Goal: Task Accomplishment & Management: Manage account settings

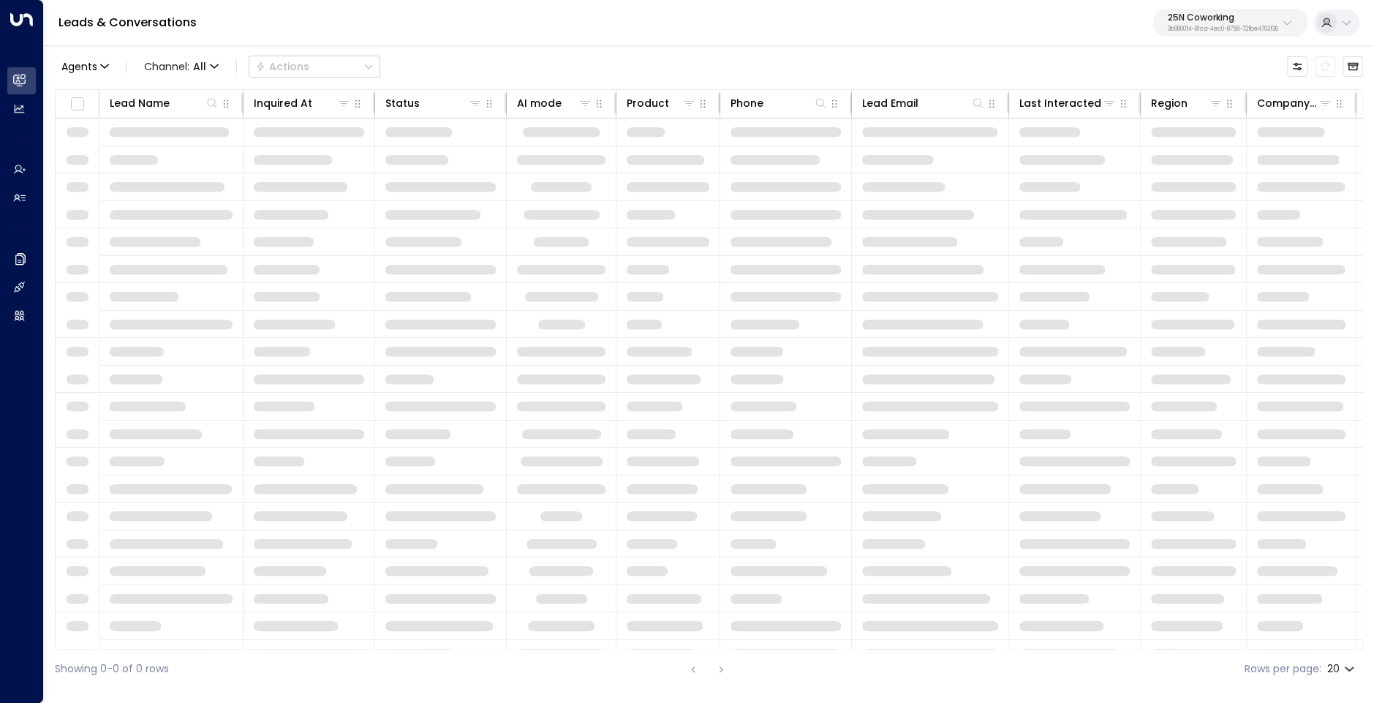
click at [1188, 28] on p "3b9800f4-81ca-4ec0-8758-72fbe4763f36" at bounding box center [1223, 29] width 110 height 6
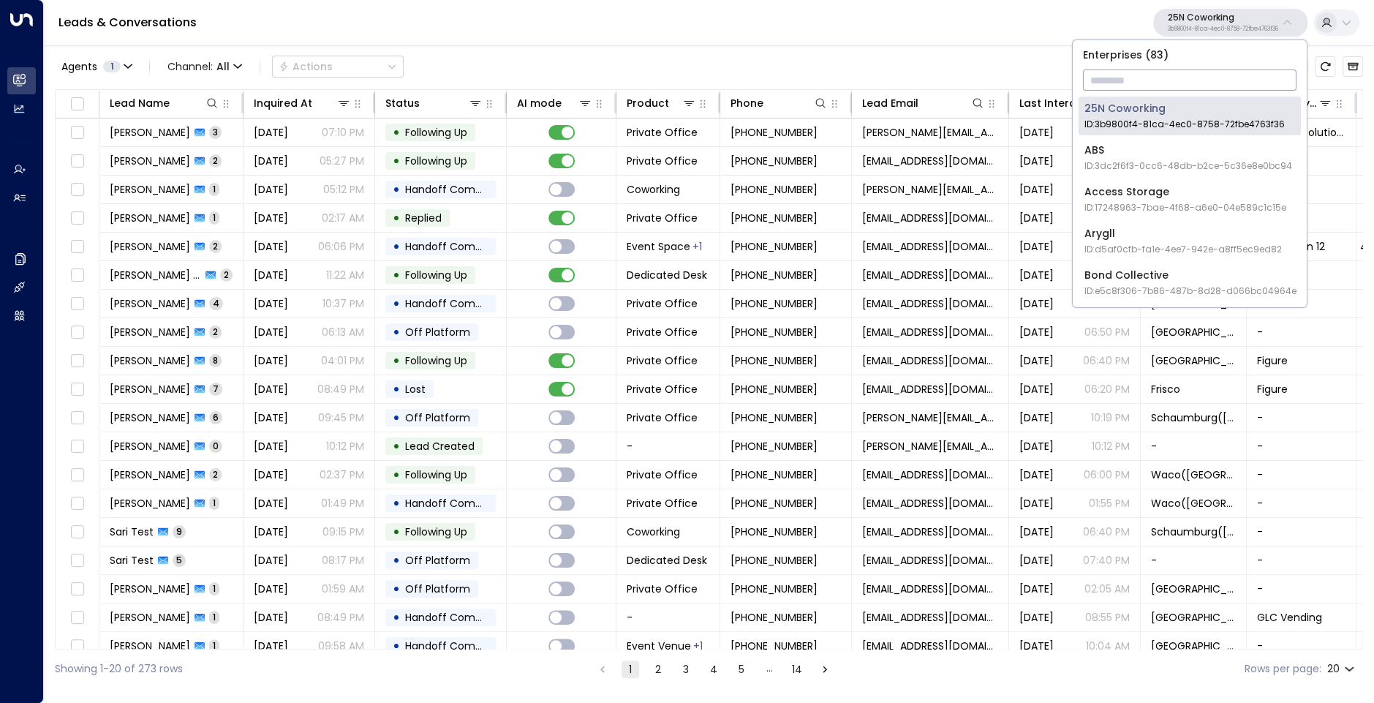
click at [1183, 80] on input "text" at bounding box center [1190, 80] width 214 height 27
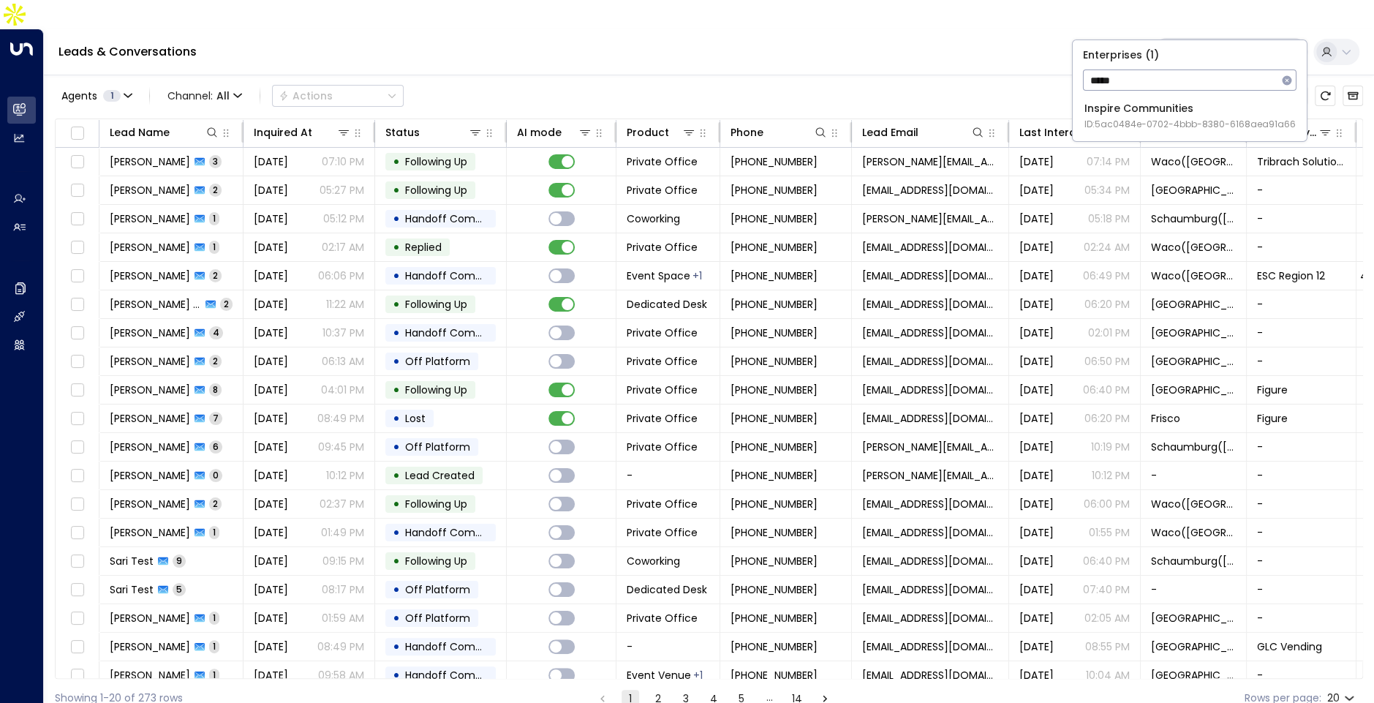
type input "******"
click at [1117, 130] on span "ID: 5ac0484e-0702-4bbb-8380-6168aea91a66" at bounding box center [1190, 124] width 211 height 13
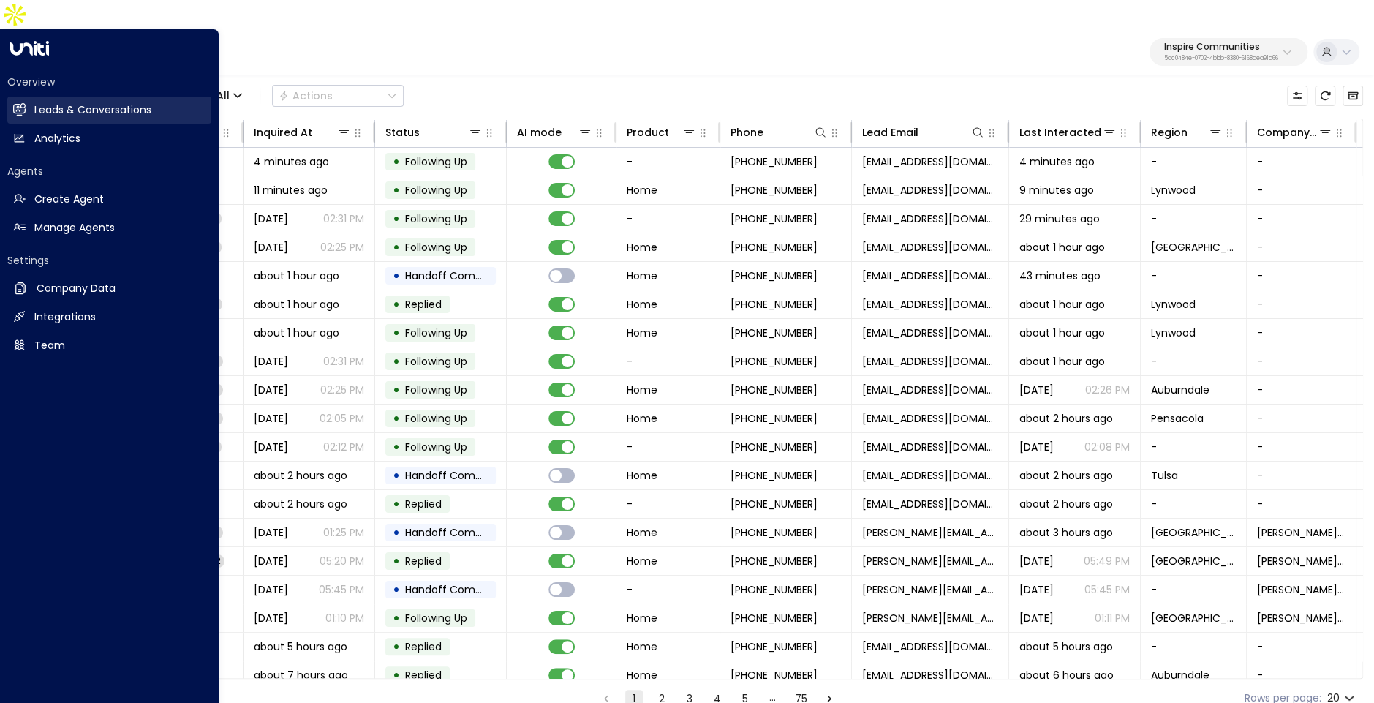
click at [91, 102] on h2 "Leads & Conversations" at bounding box center [92, 109] width 117 height 15
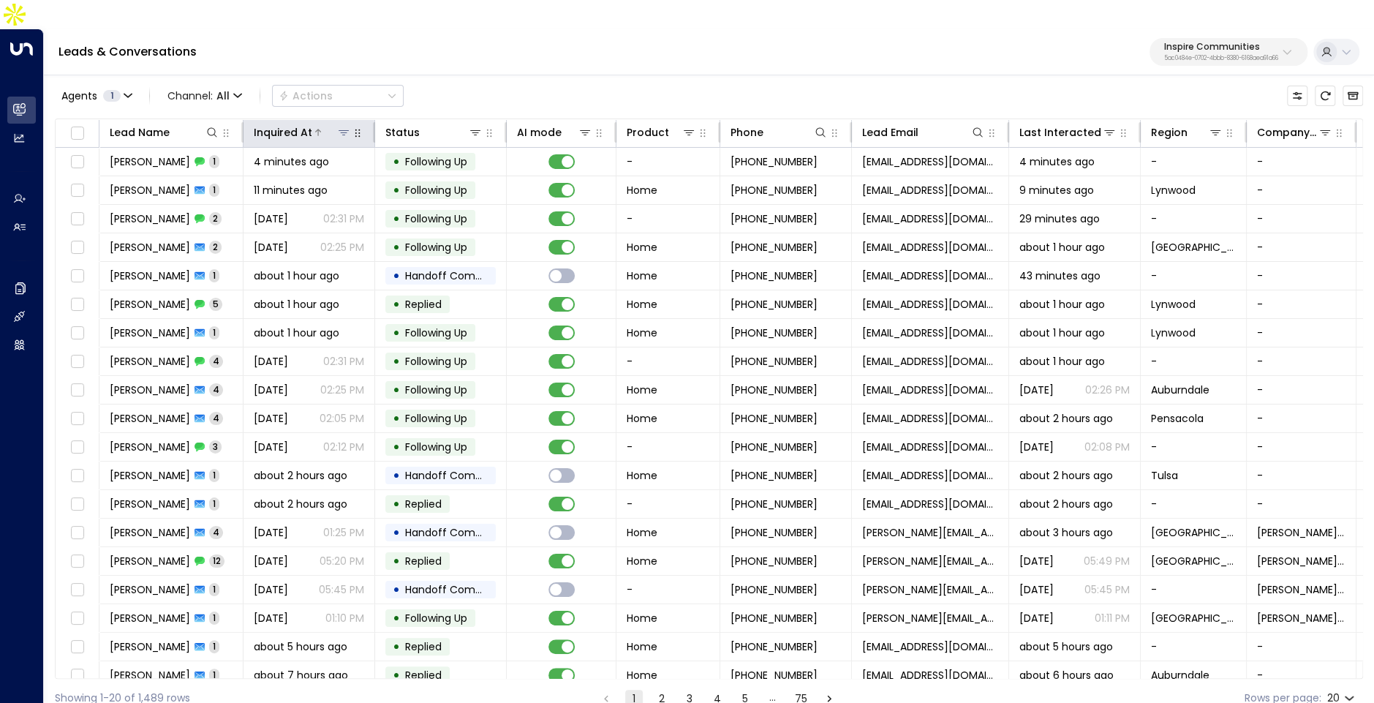
click at [297, 124] on div "Inquired At" at bounding box center [283, 133] width 59 height 18
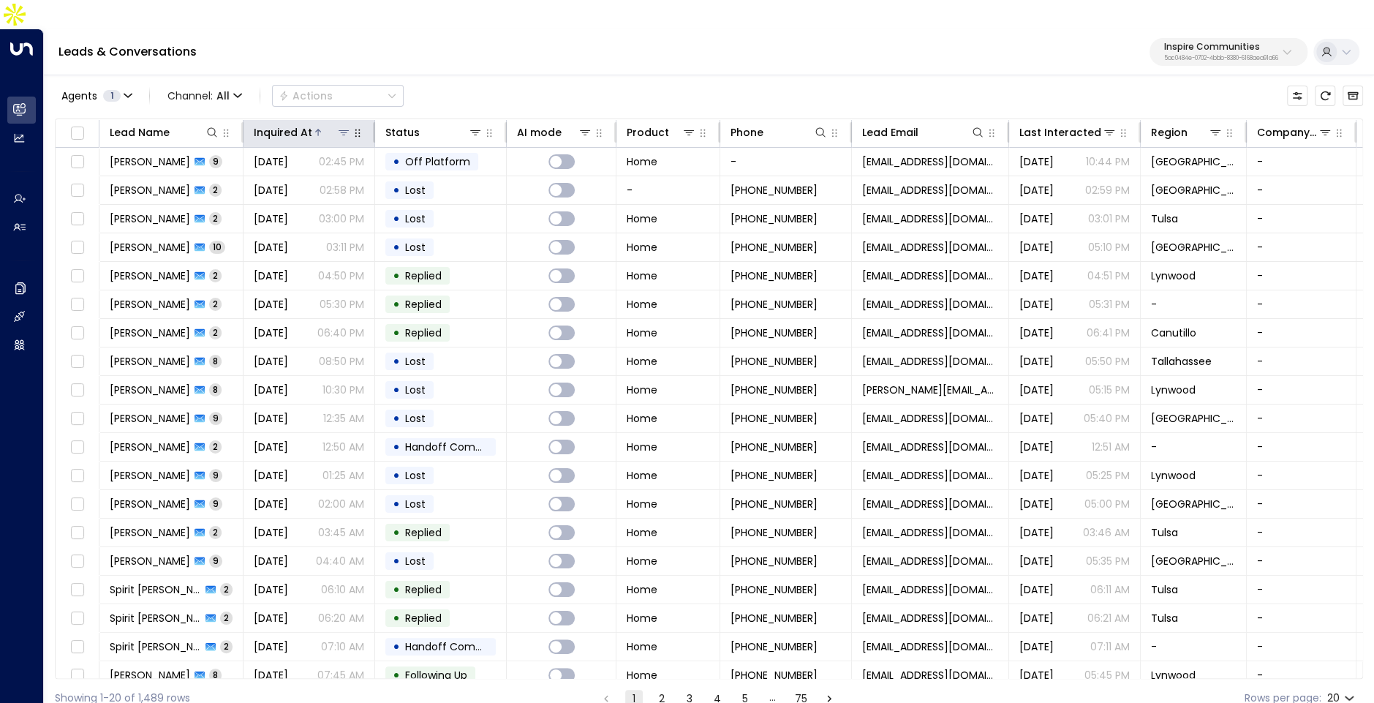
click at [297, 124] on div "Inquired At" at bounding box center [283, 133] width 59 height 18
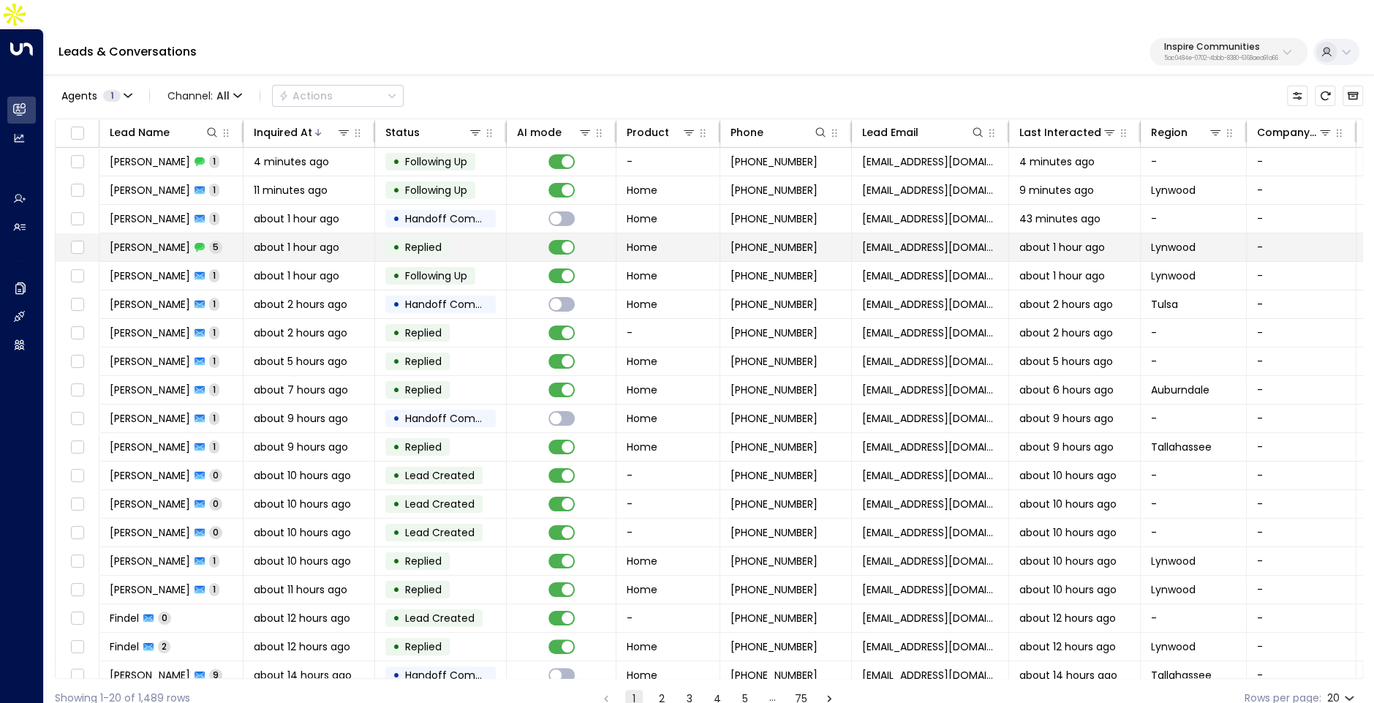
click at [280, 240] on span "about 1 hour ago" at bounding box center [297, 247] width 86 height 15
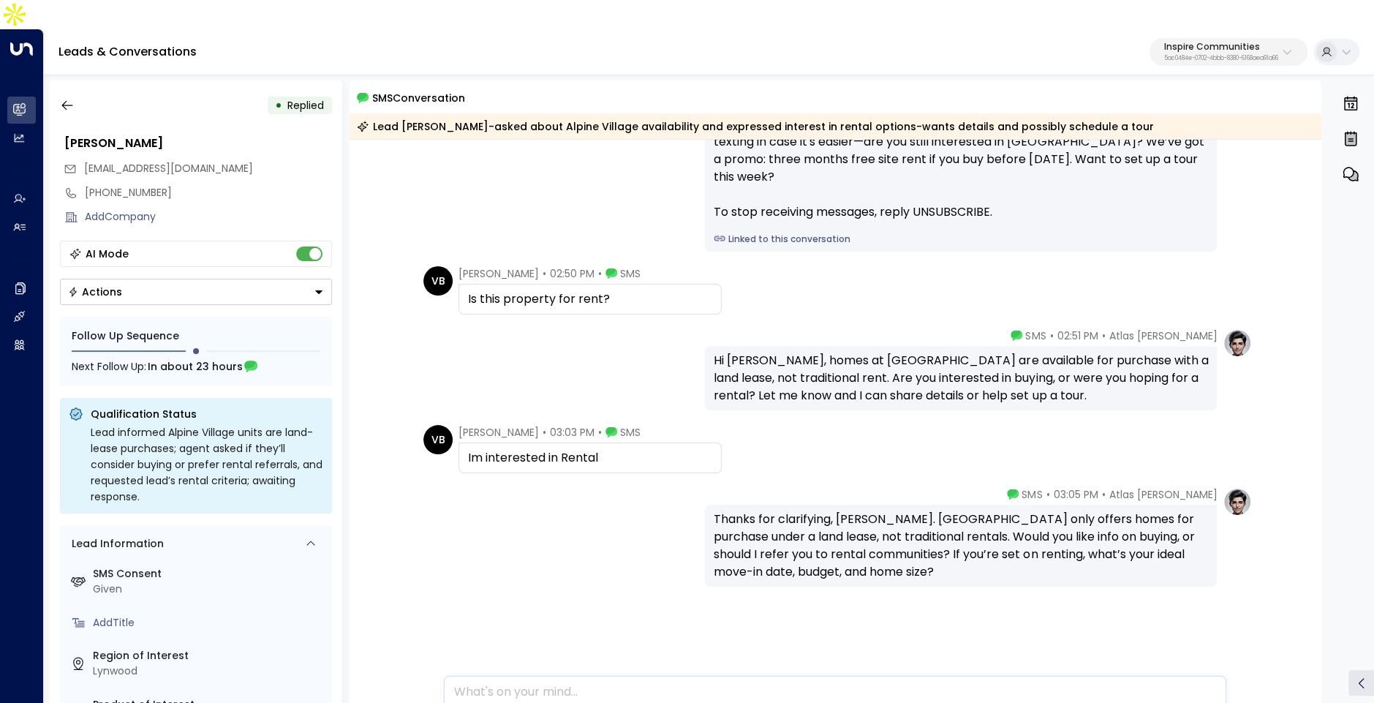
scroll to position [113, 0]
click at [74, 92] on button "button" at bounding box center [67, 105] width 26 height 26
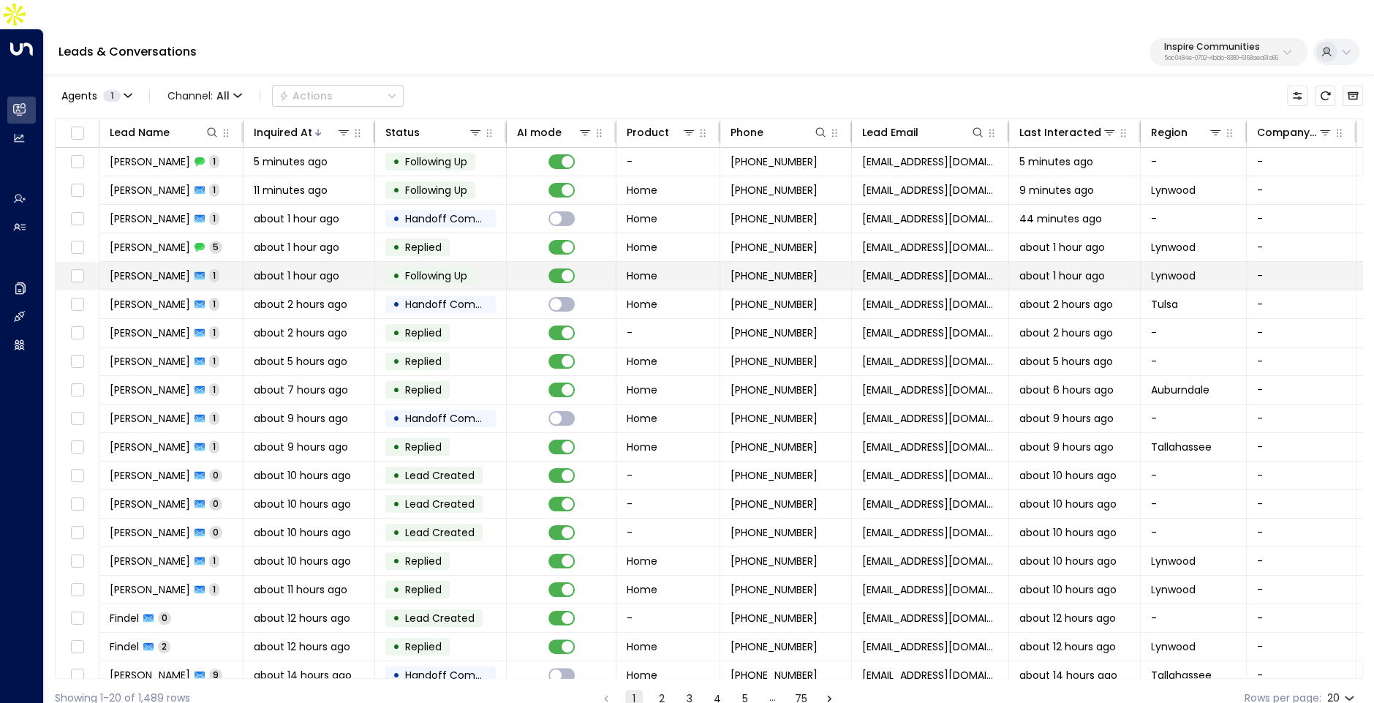
click at [299, 268] on span "about 1 hour ago" at bounding box center [297, 275] width 86 height 15
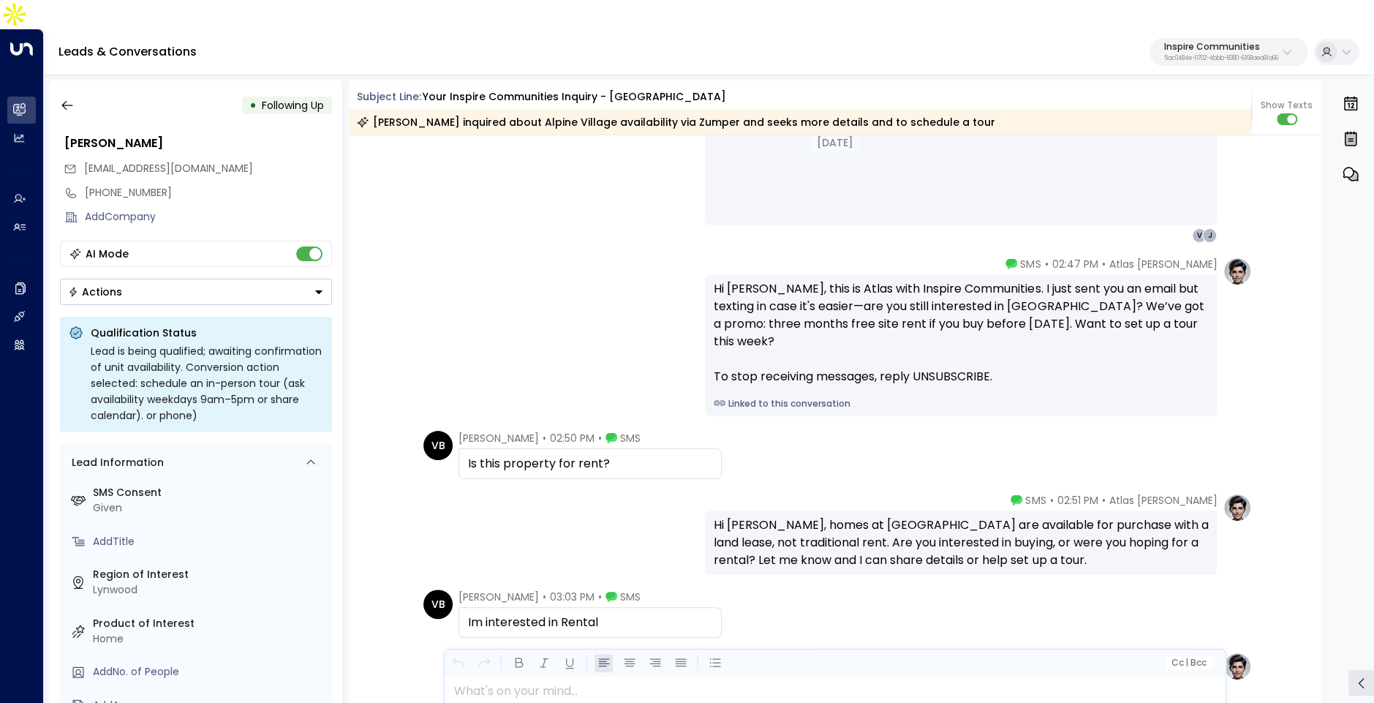
scroll to position [2193, 0]
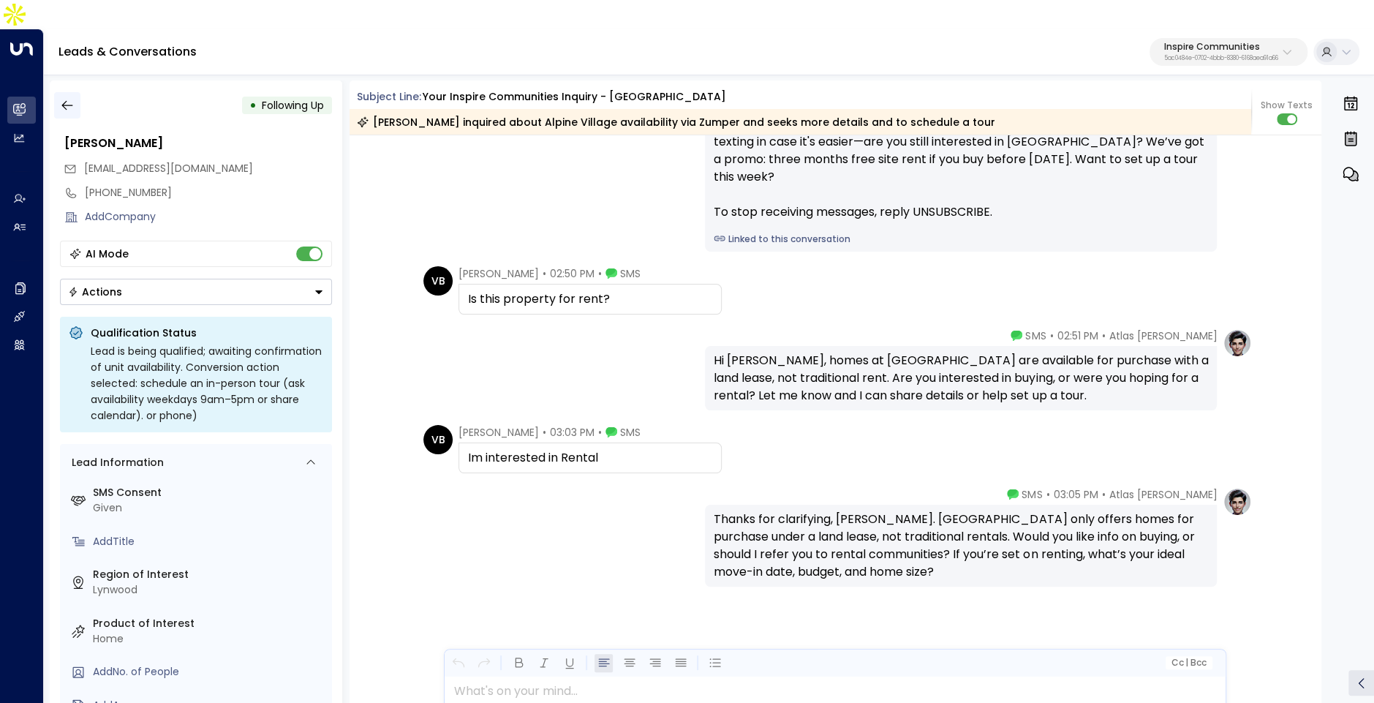
click at [62, 98] on icon "button" at bounding box center [67, 105] width 15 height 15
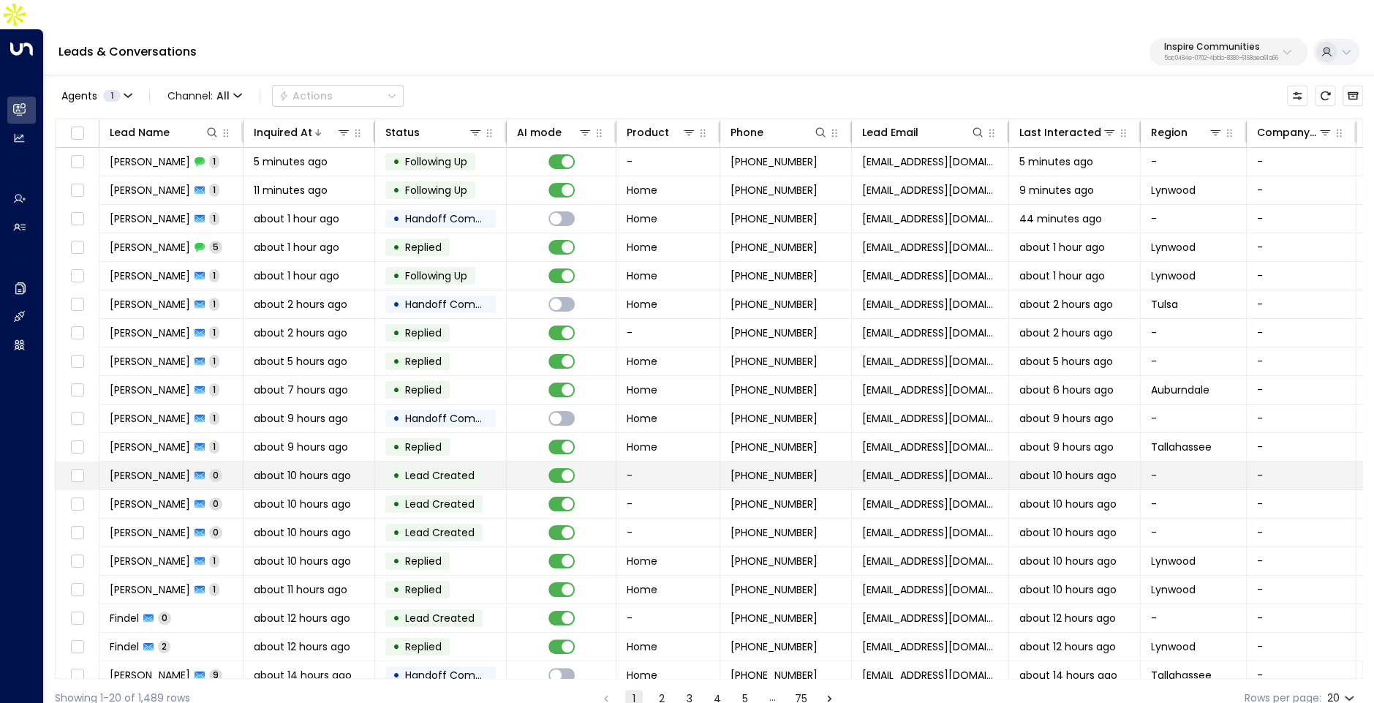
click at [268, 468] on span "about 10 hours ago" at bounding box center [302, 475] width 97 height 15
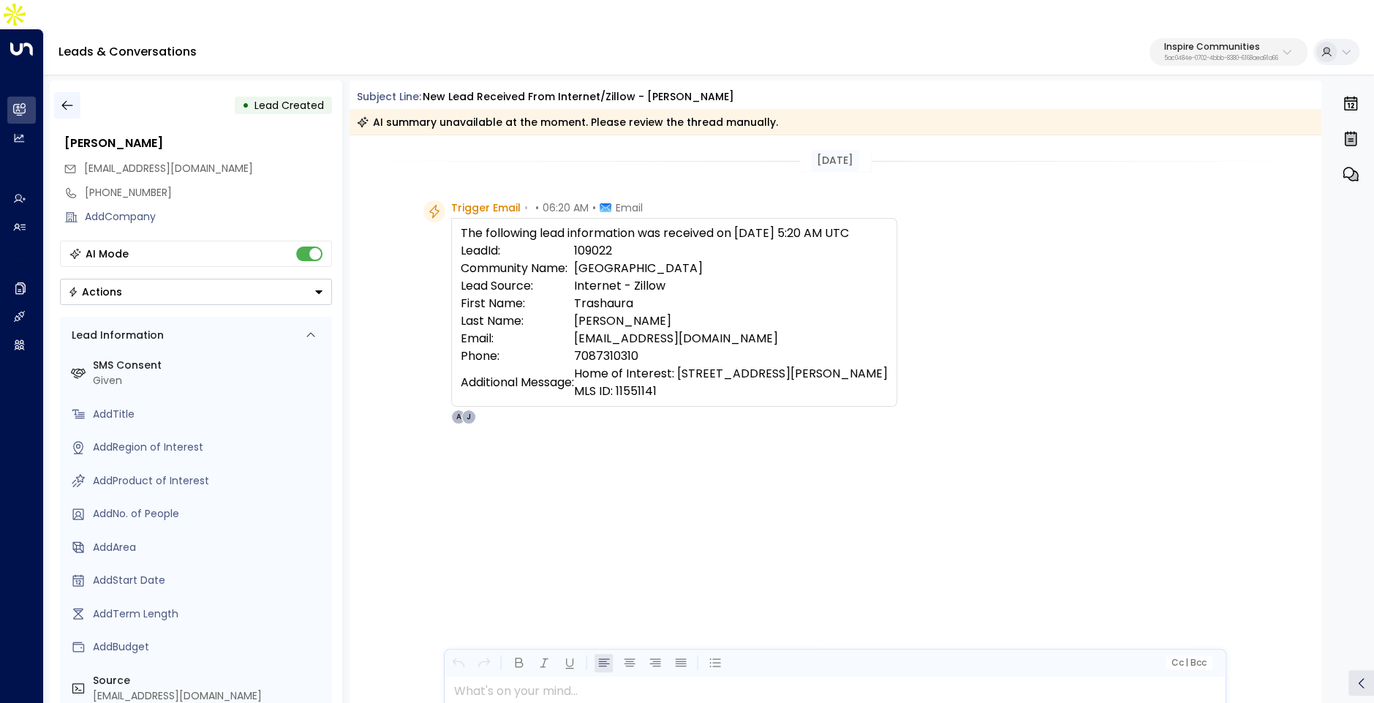
click at [66, 98] on icon "button" at bounding box center [67, 105] width 15 height 15
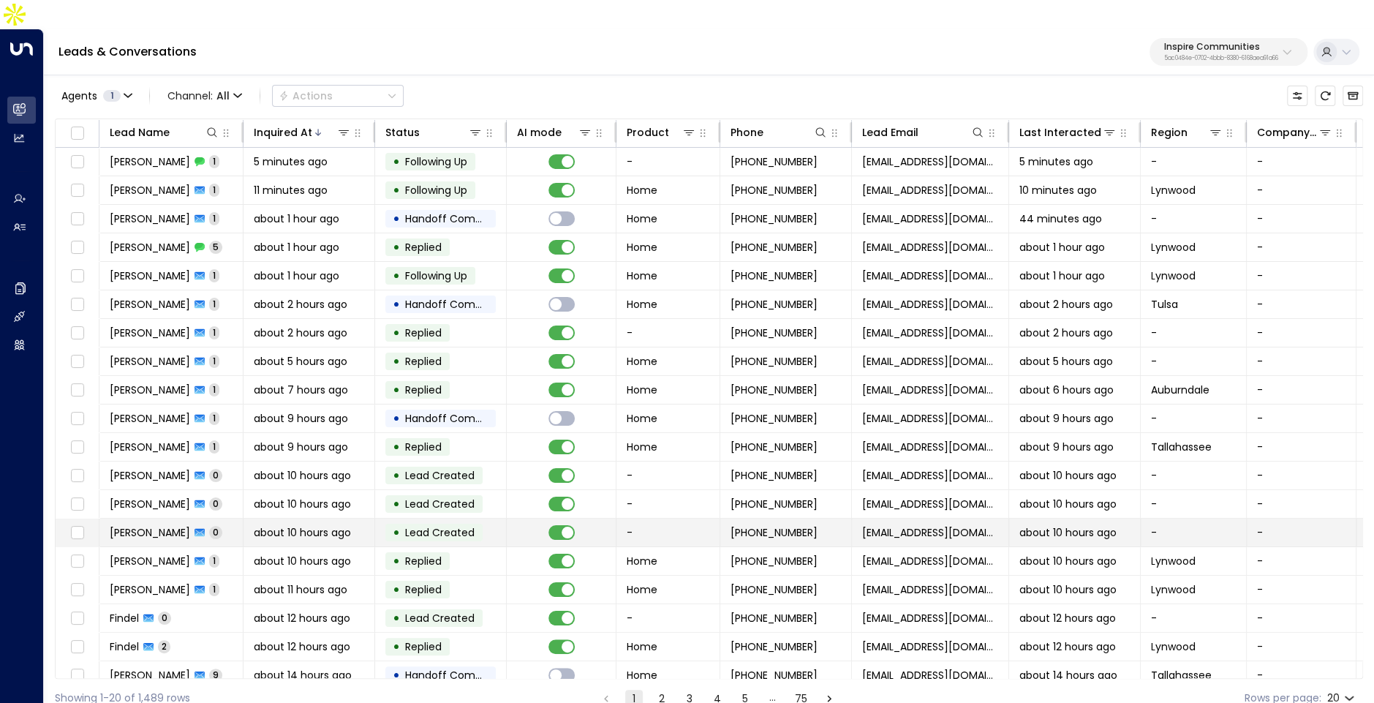
click at [276, 525] on span "about 10 hours ago" at bounding box center [302, 532] width 97 height 15
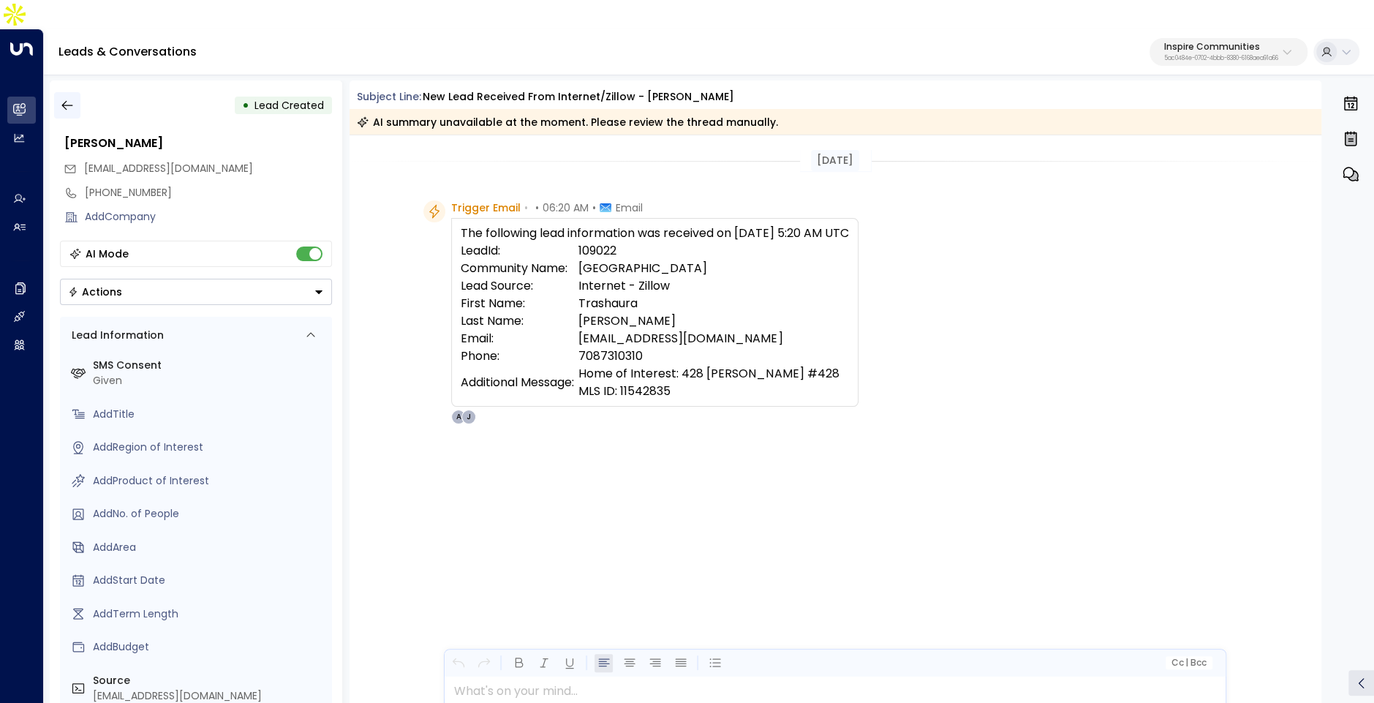
click at [63, 98] on icon "button" at bounding box center [67, 105] width 15 height 15
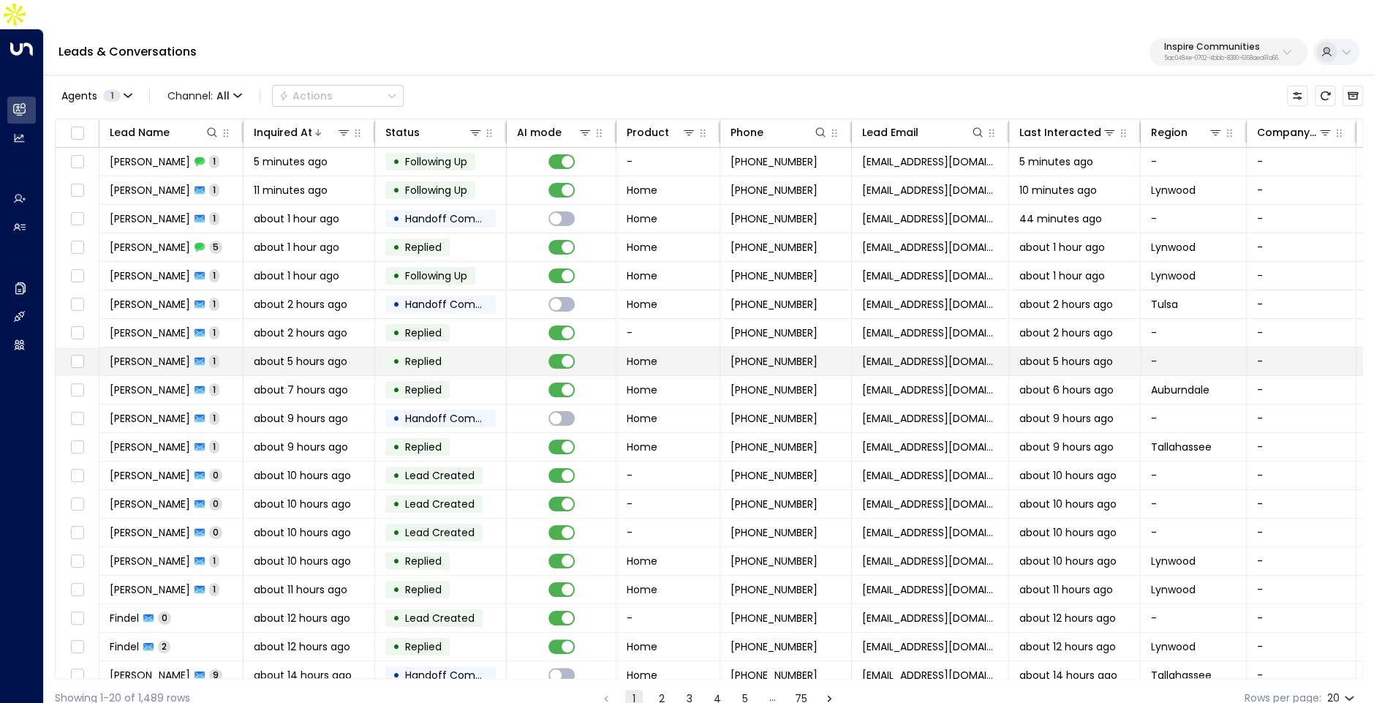
scroll to position [38, 0]
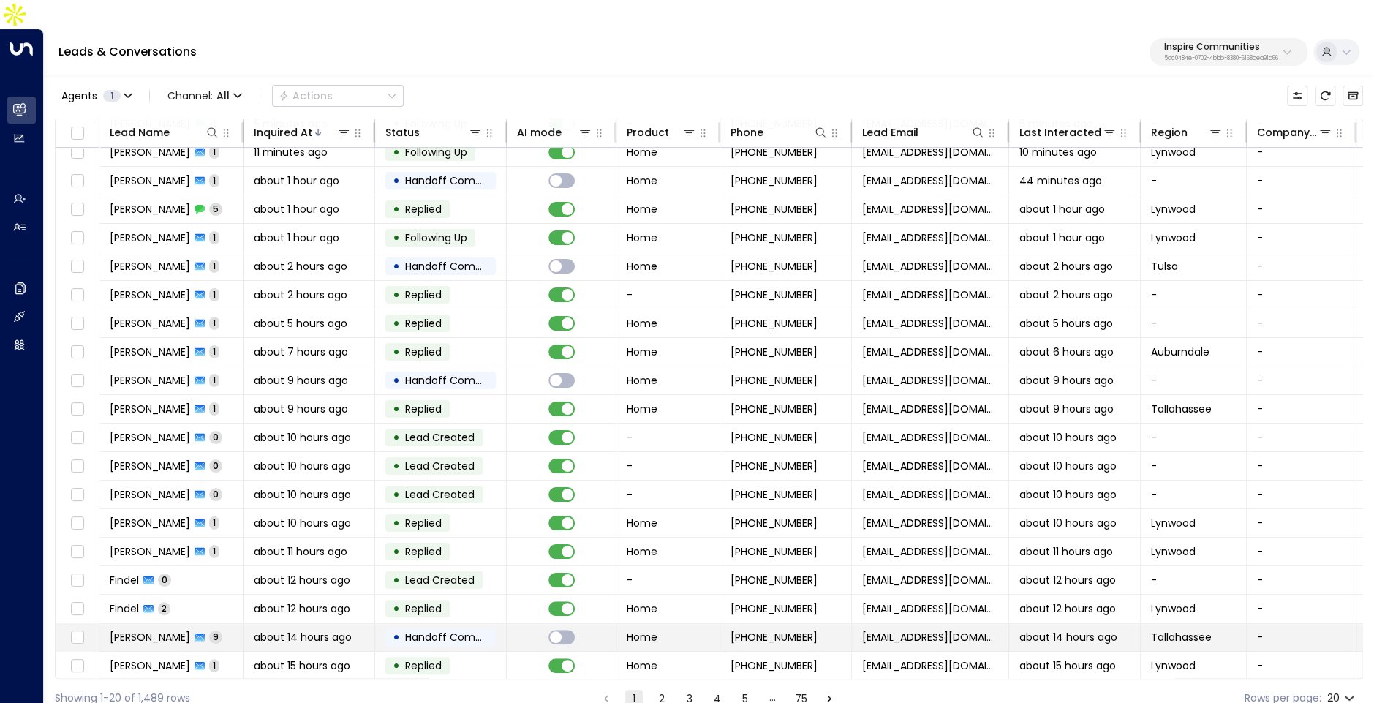
click at [293, 630] on span "about 14 hours ago" at bounding box center [303, 637] width 98 height 15
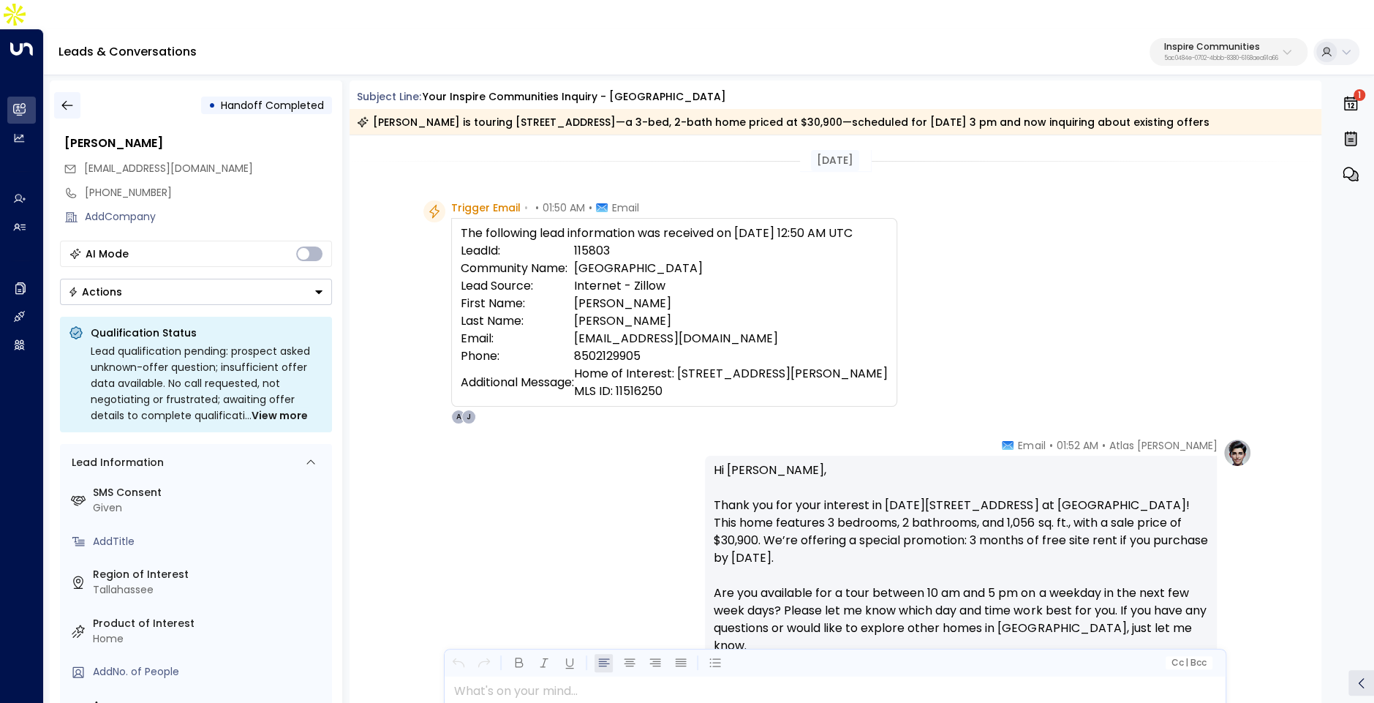
click at [67, 98] on icon "button" at bounding box center [67, 105] width 15 height 15
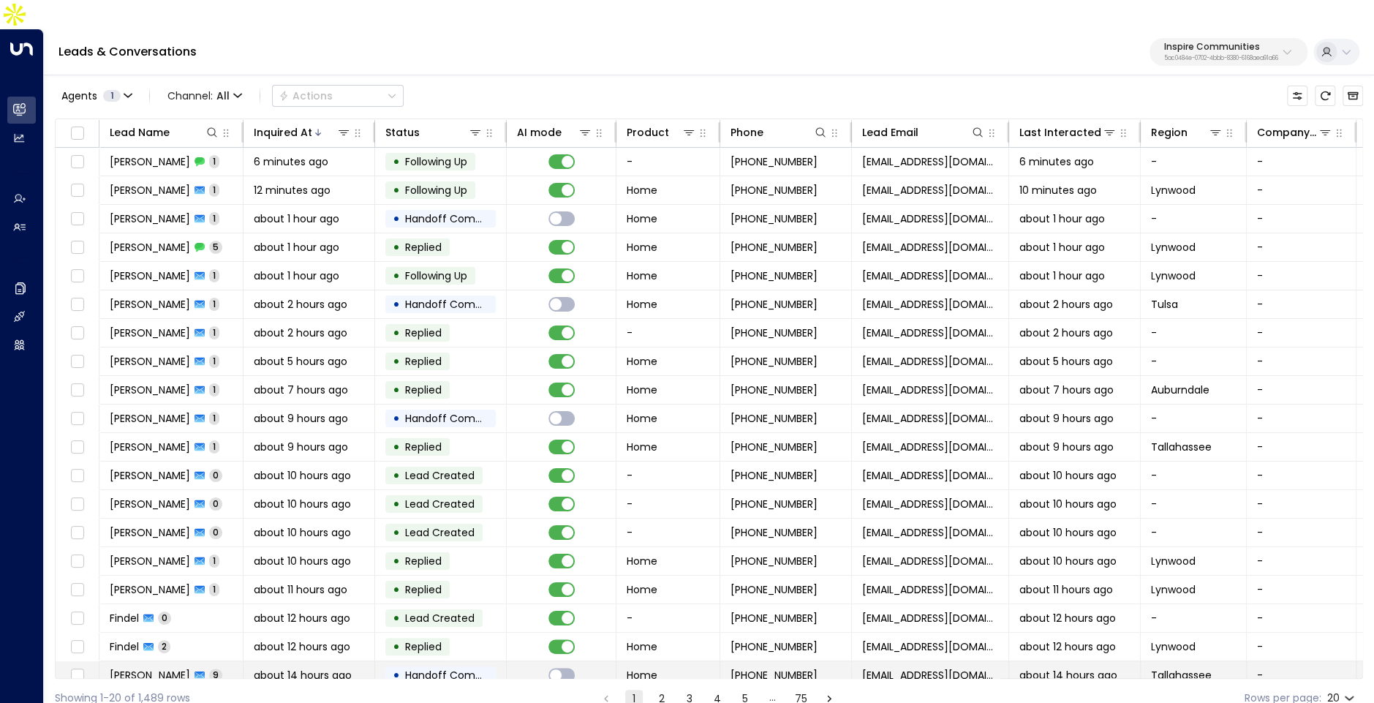
click at [318, 661] on td "about 14 hours ago" at bounding box center [310, 675] width 132 height 28
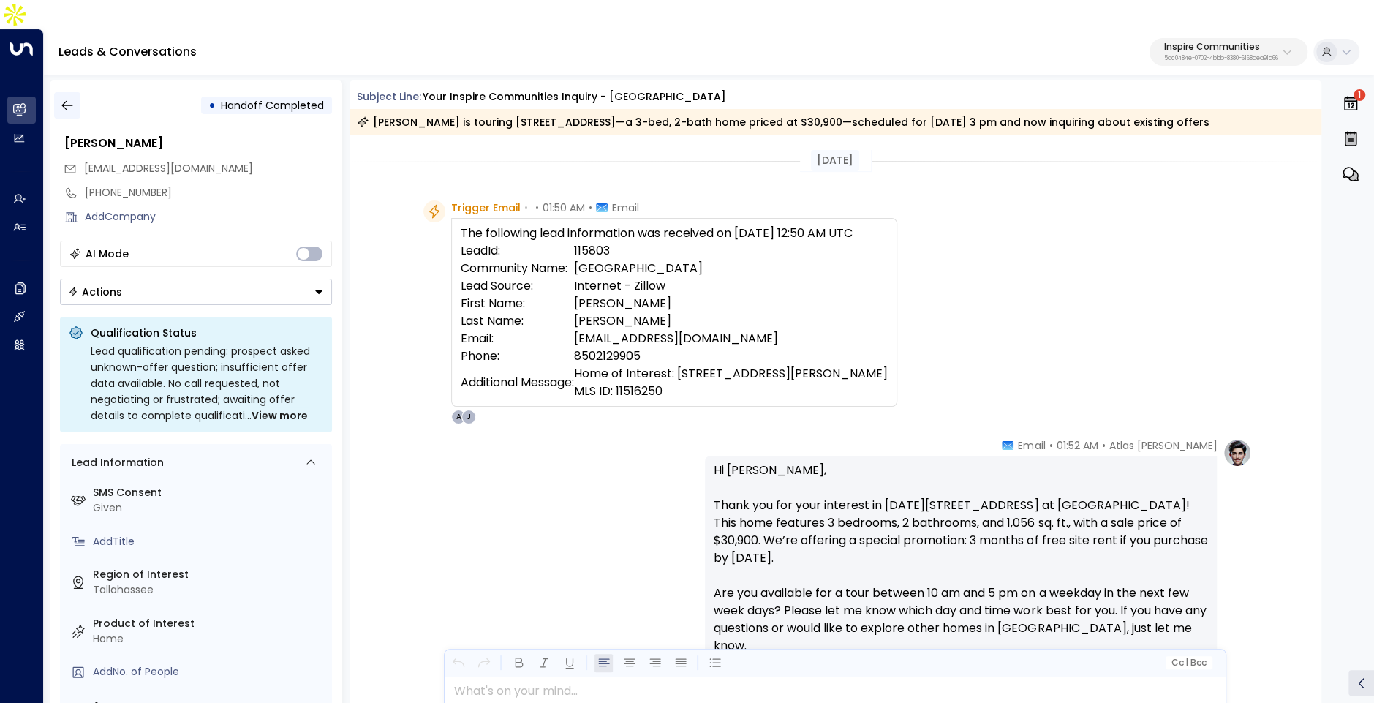
click at [69, 101] on icon "button" at bounding box center [66, 106] width 11 height 10
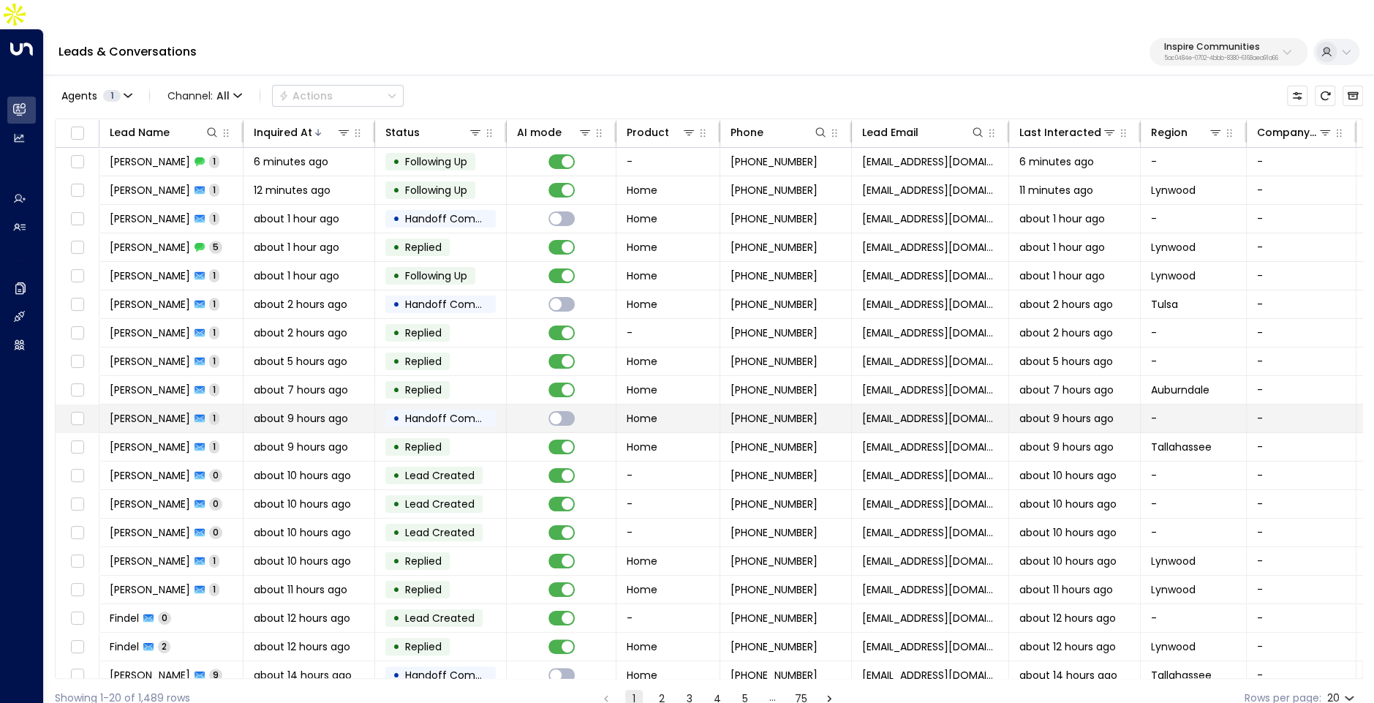
scroll to position [38, 0]
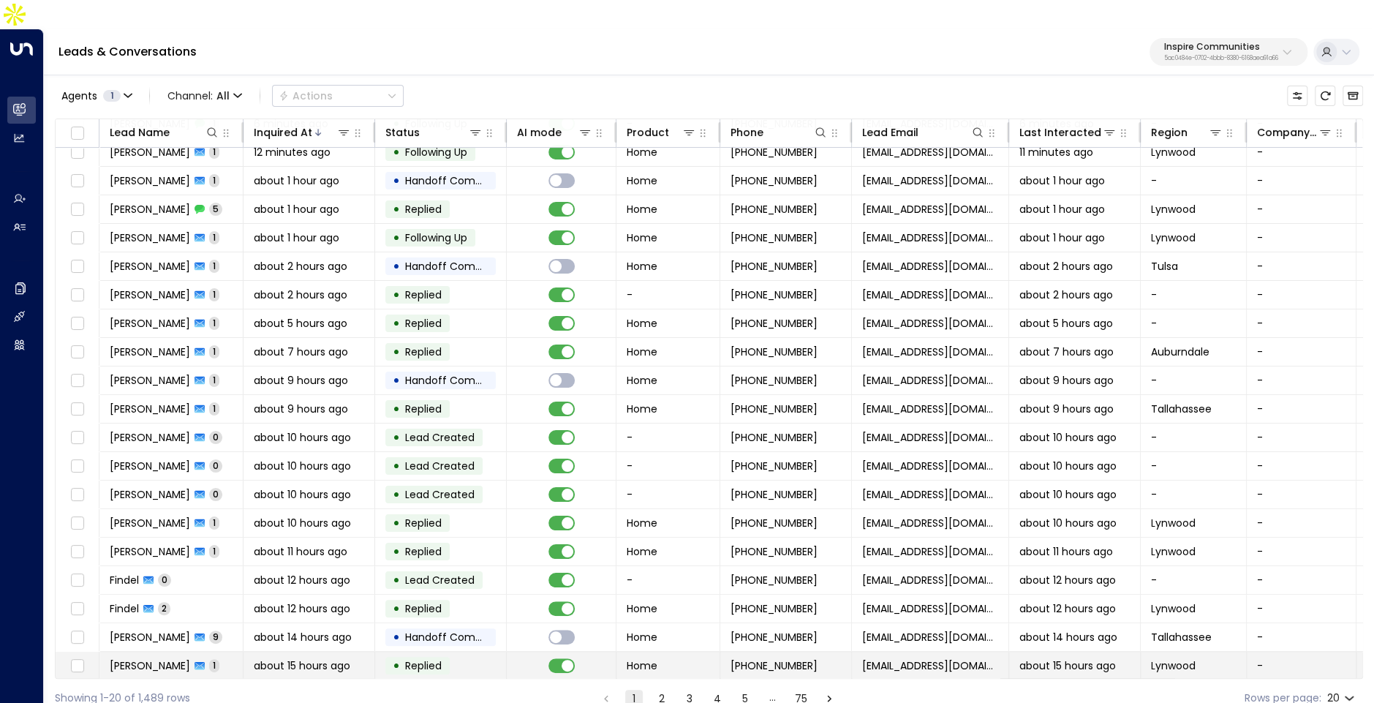
click at [319, 658] on span "about 15 hours ago" at bounding box center [302, 665] width 97 height 15
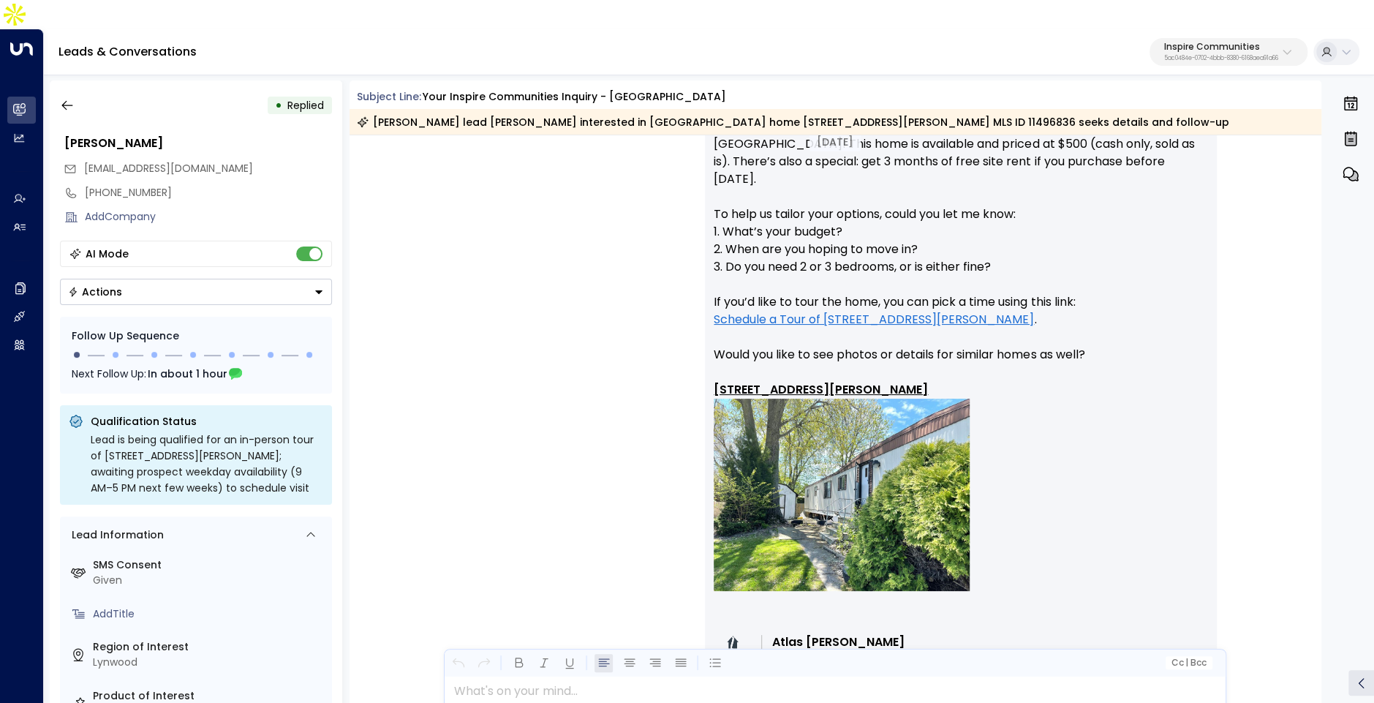
scroll to position [592, 0]
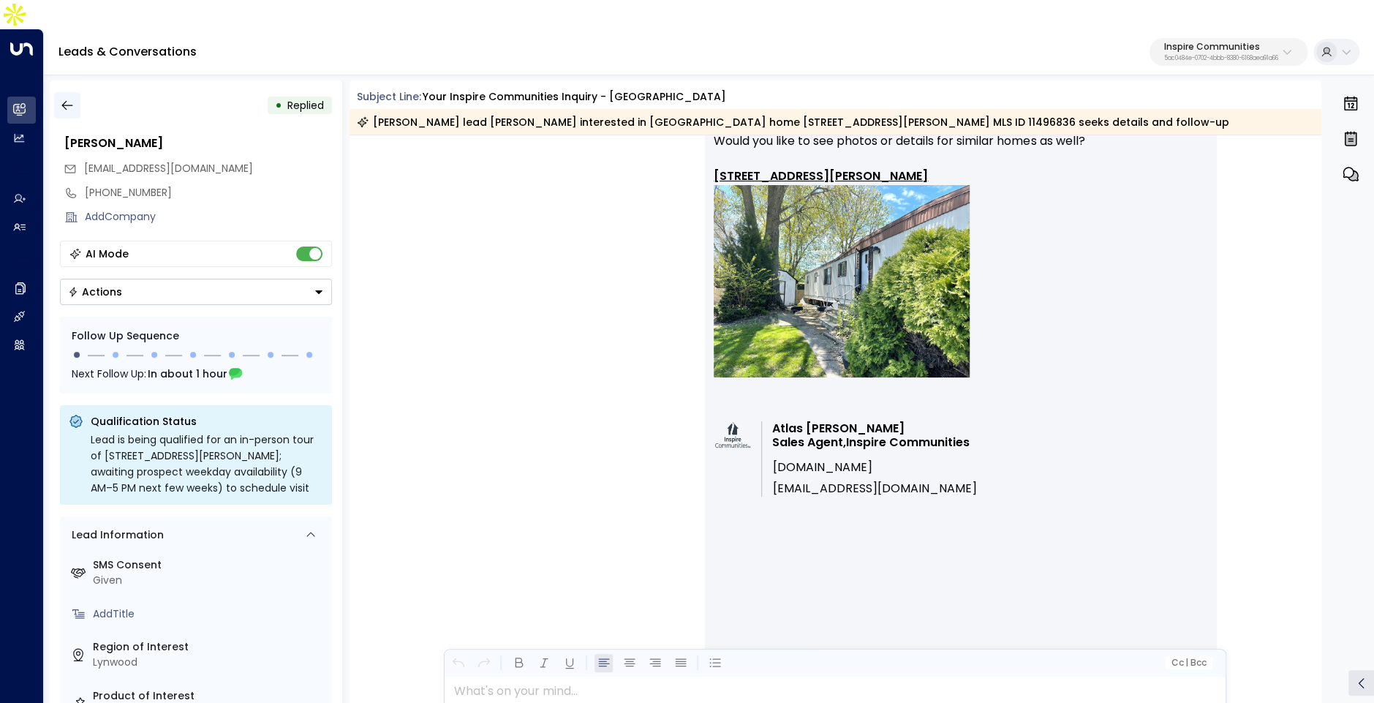
click at [61, 98] on icon "button" at bounding box center [67, 105] width 15 height 15
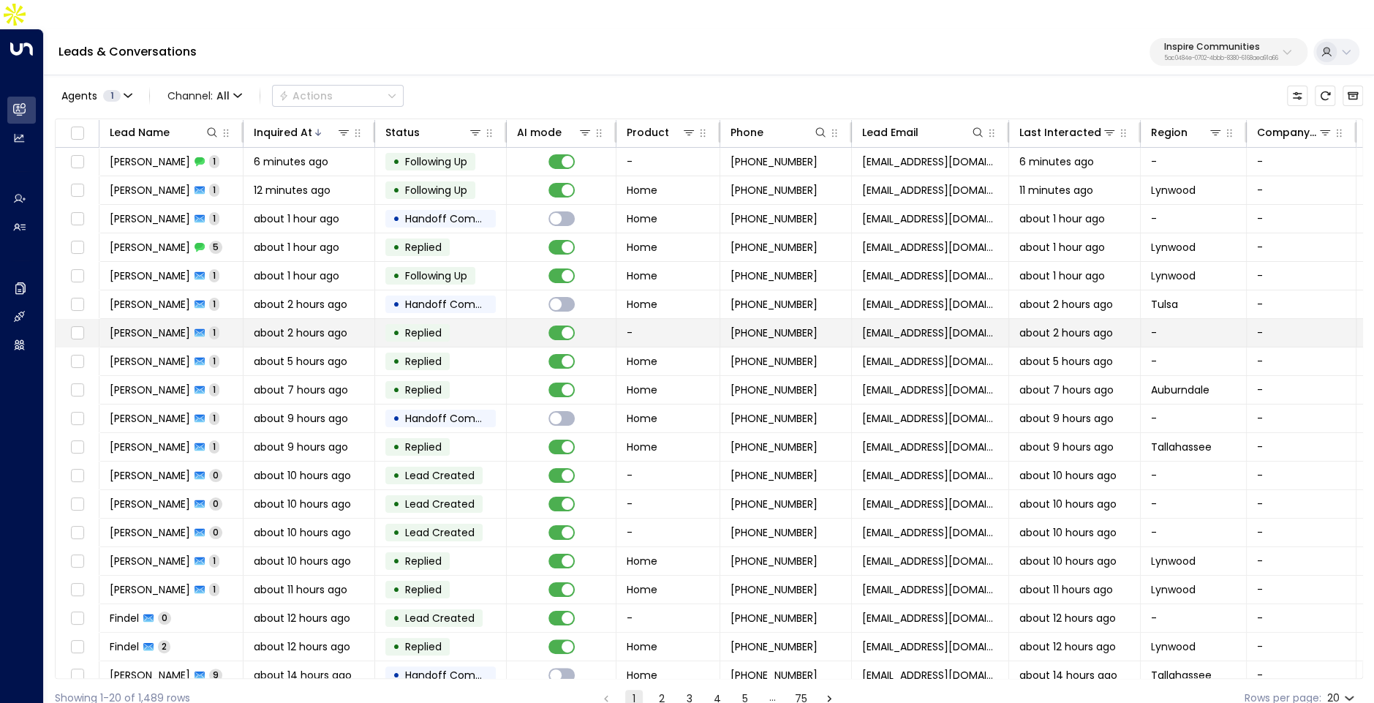
click at [282, 325] on span "about 2 hours ago" at bounding box center [301, 332] width 94 height 15
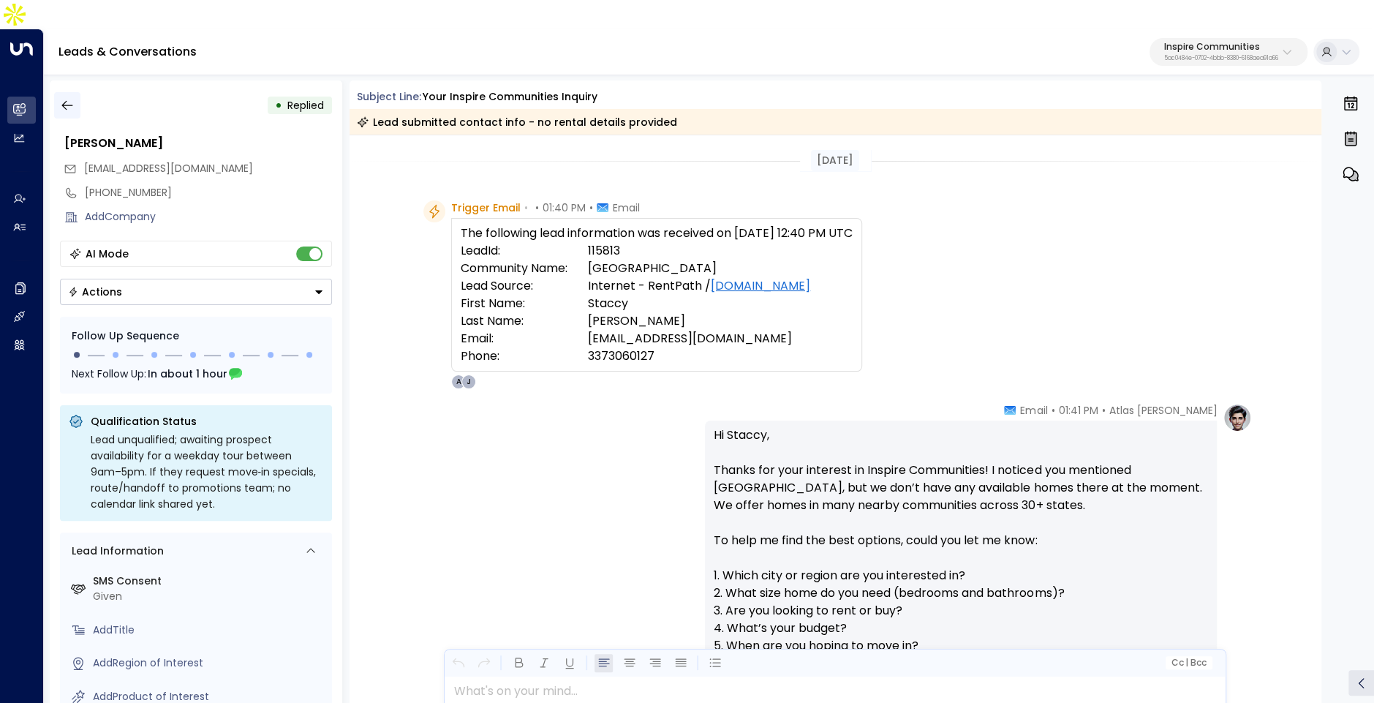
click at [68, 98] on icon "button" at bounding box center [67, 105] width 15 height 15
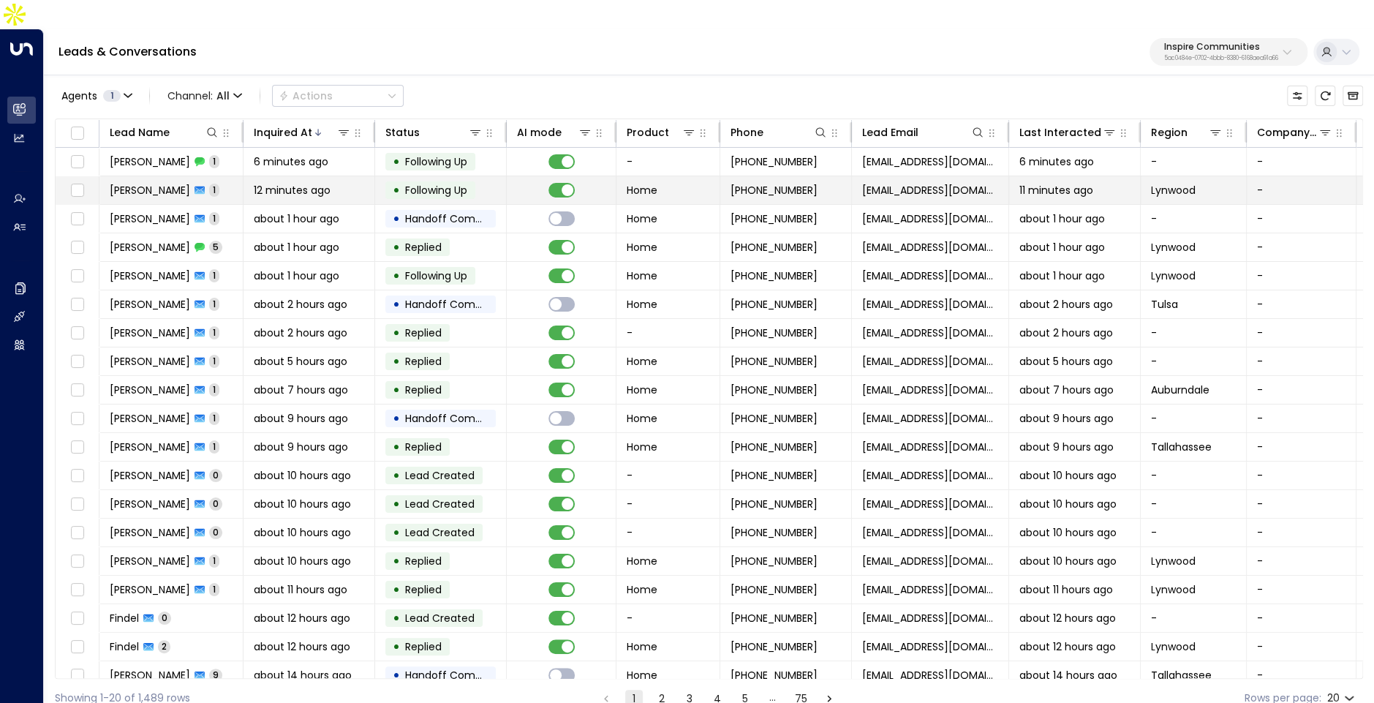
click at [284, 183] on span "12 minutes ago" at bounding box center [292, 190] width 77 height 15
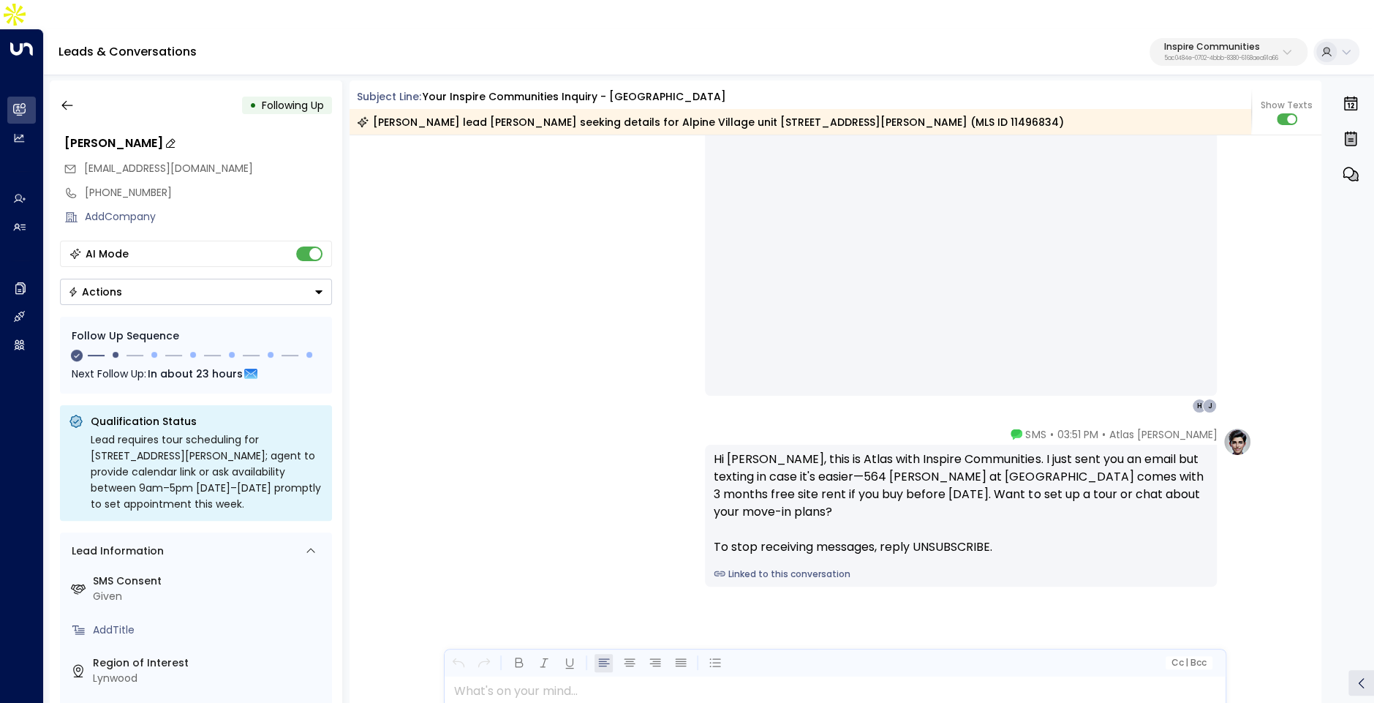
scroll to position [1158, 0]
click at [67, 98] on icon "button" at bounding box center [67, 105] width 15 height 15
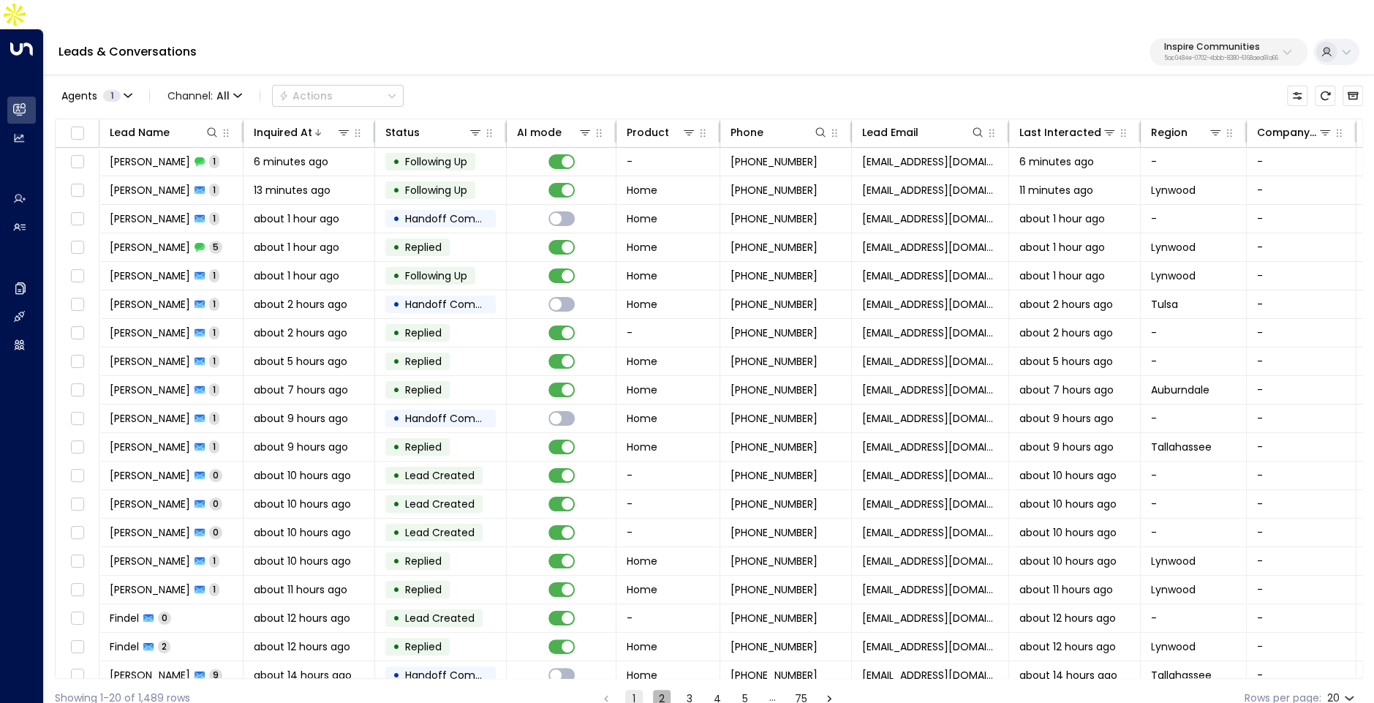
click at [663, 690] on button "2" at bounding box center [662, 699] width 18 height 18
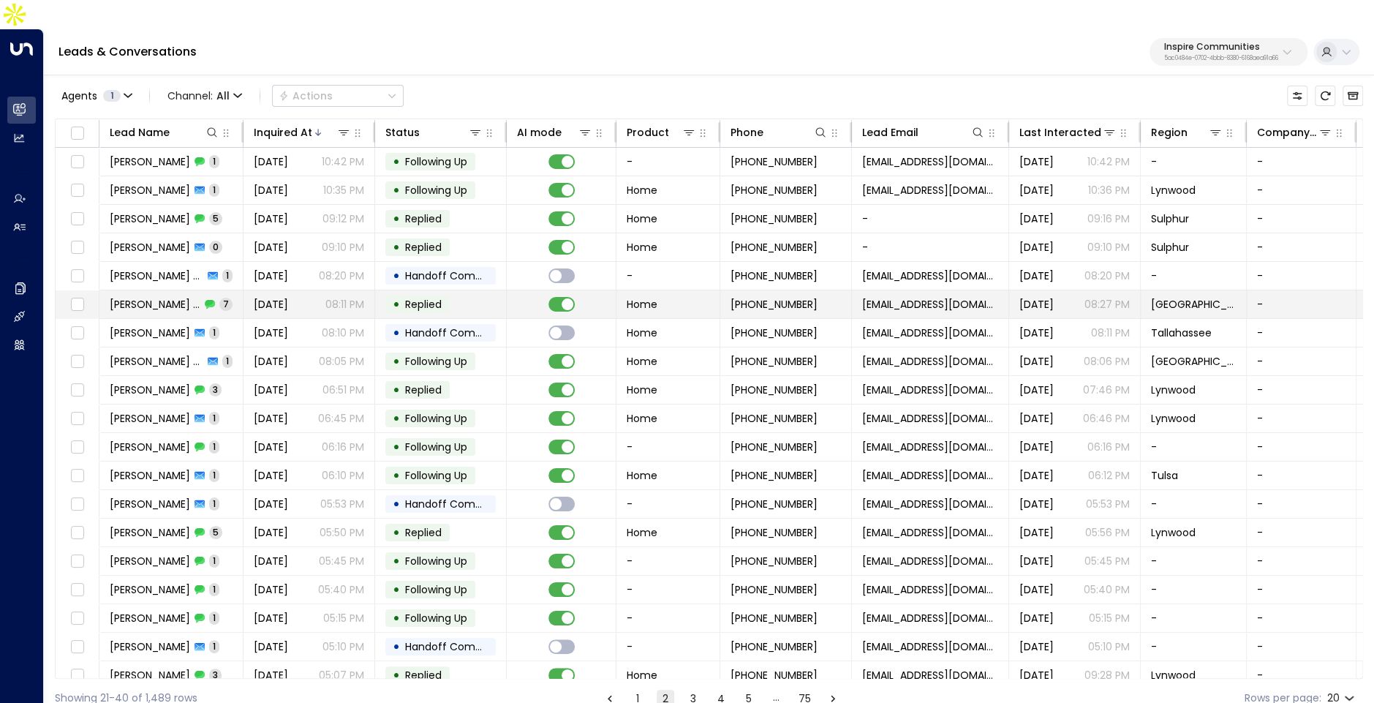
click at [234, 290] on td "Dixon LLC 7" at bounding box center [171, 304] width 144 height 28
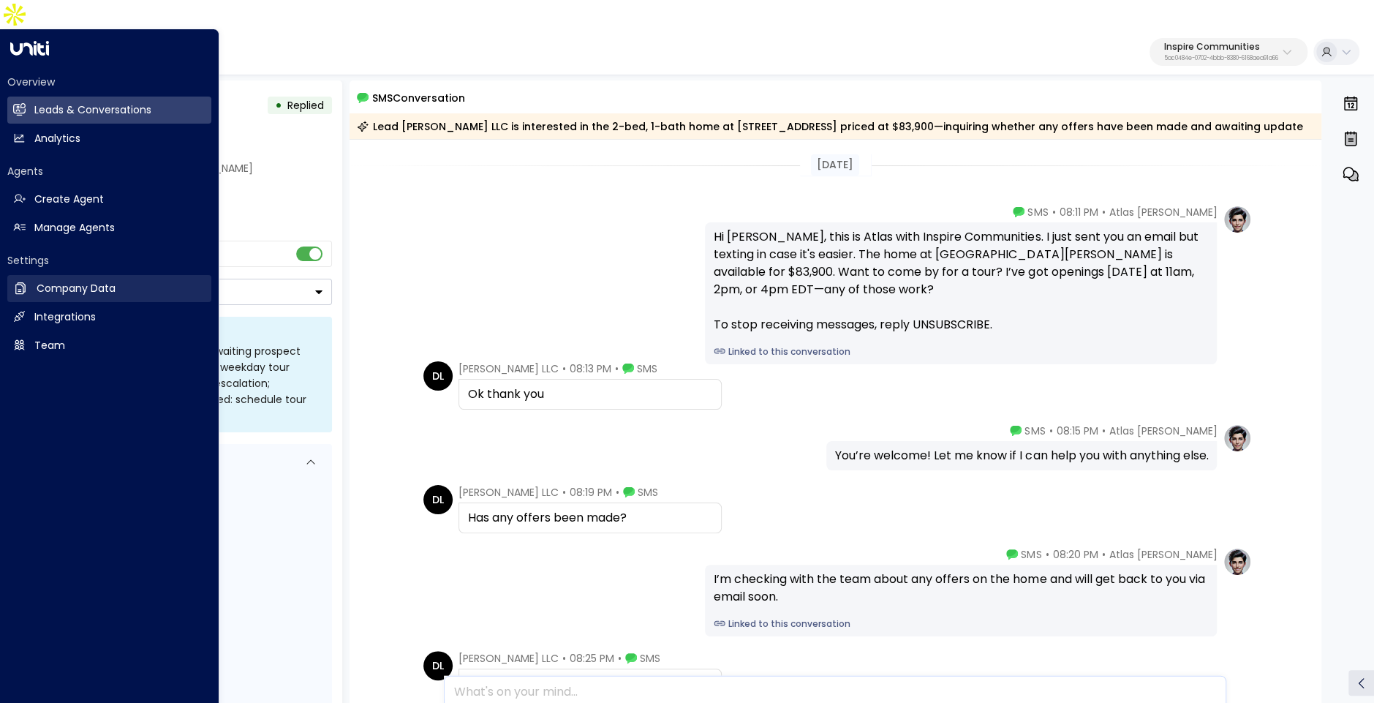
click at [32, 275] on link "Company Data Company Data" at bounding box center [109, 288] width 204 height 27
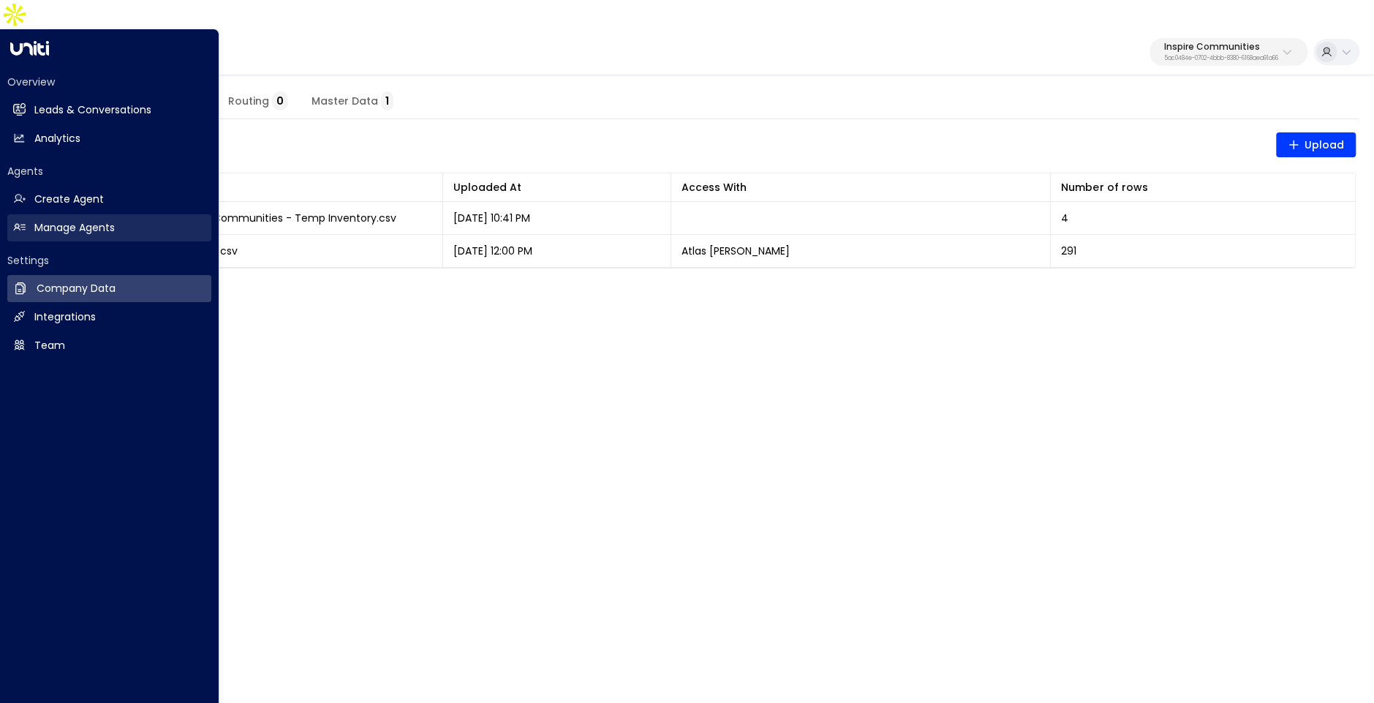
click at [55, 220] on h2 "Manage Agents" at bounding box center [74, 227] width 80 height 15
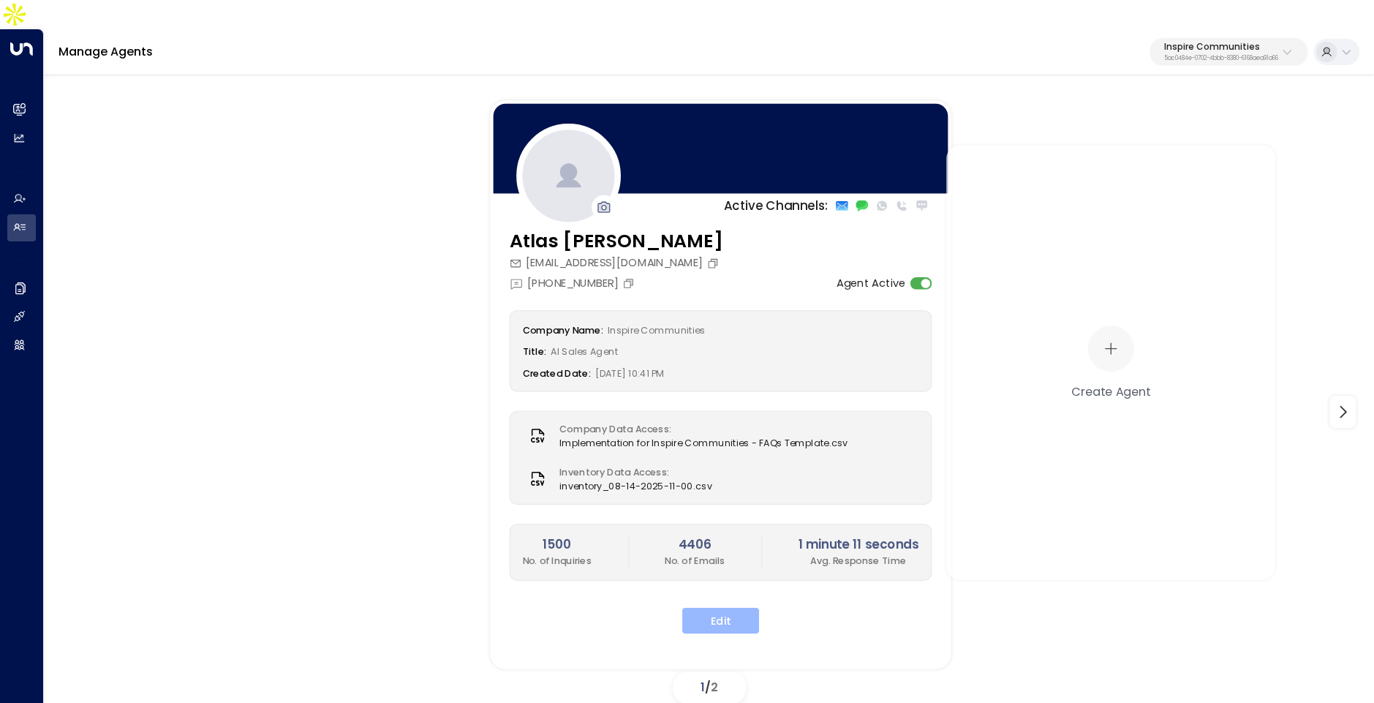
click at [720, 608] on button "Edit" at bounding box center [720, 621] width 77 height 26
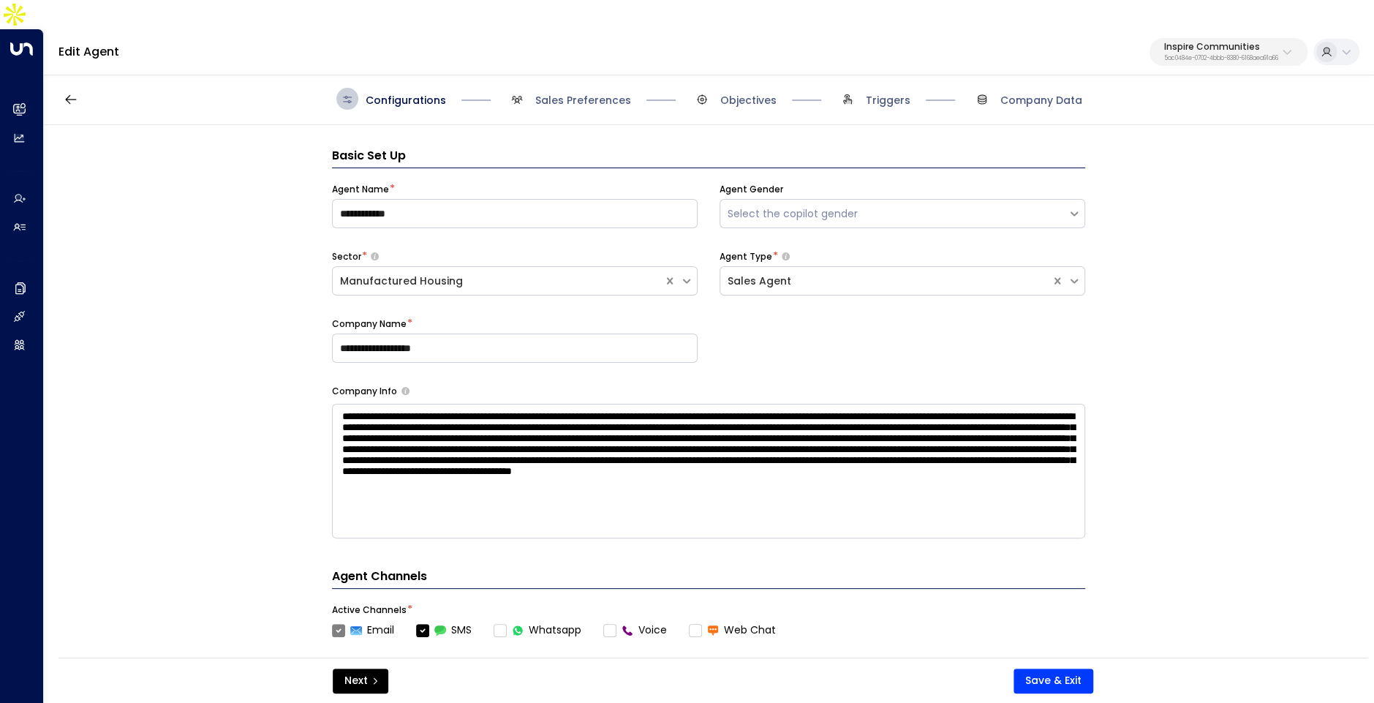
scroll to position [22, 0]
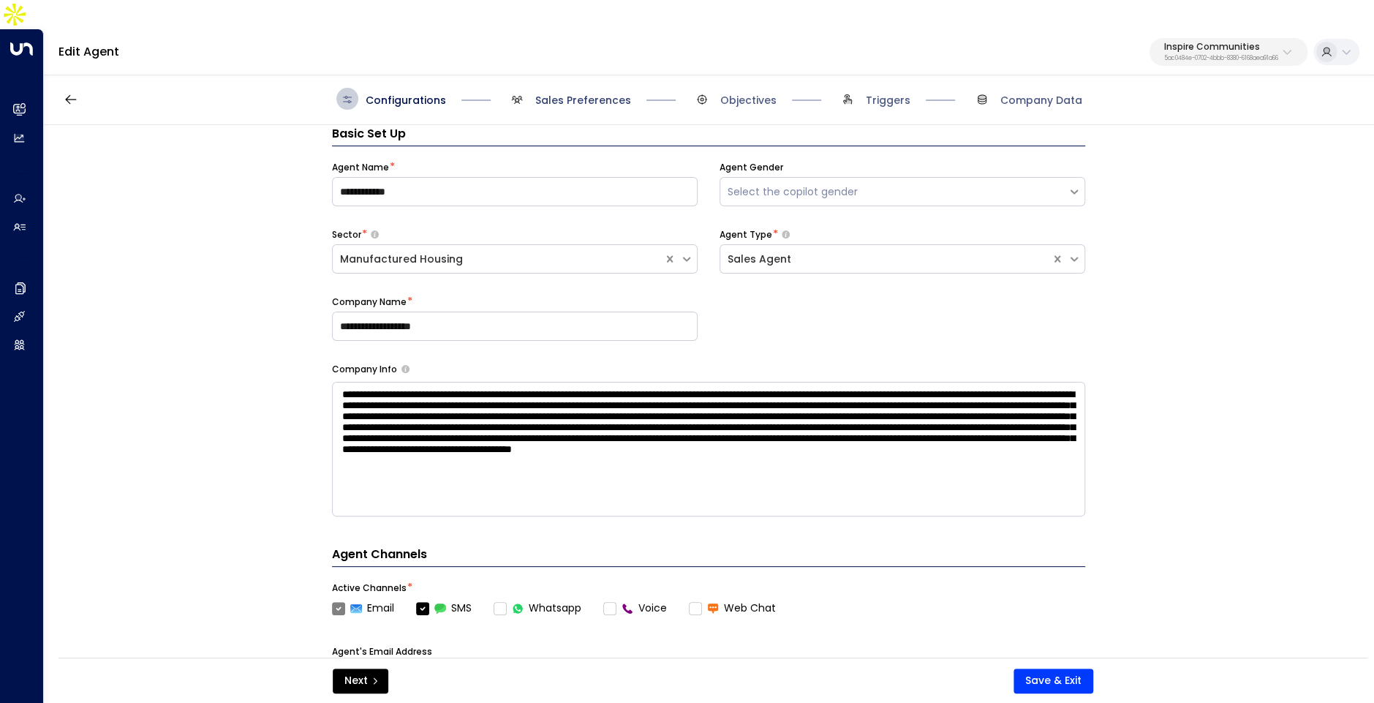
click at [555, 93] on span "Sales Preferences" at bounding box center [583, 100] width 96 height 15
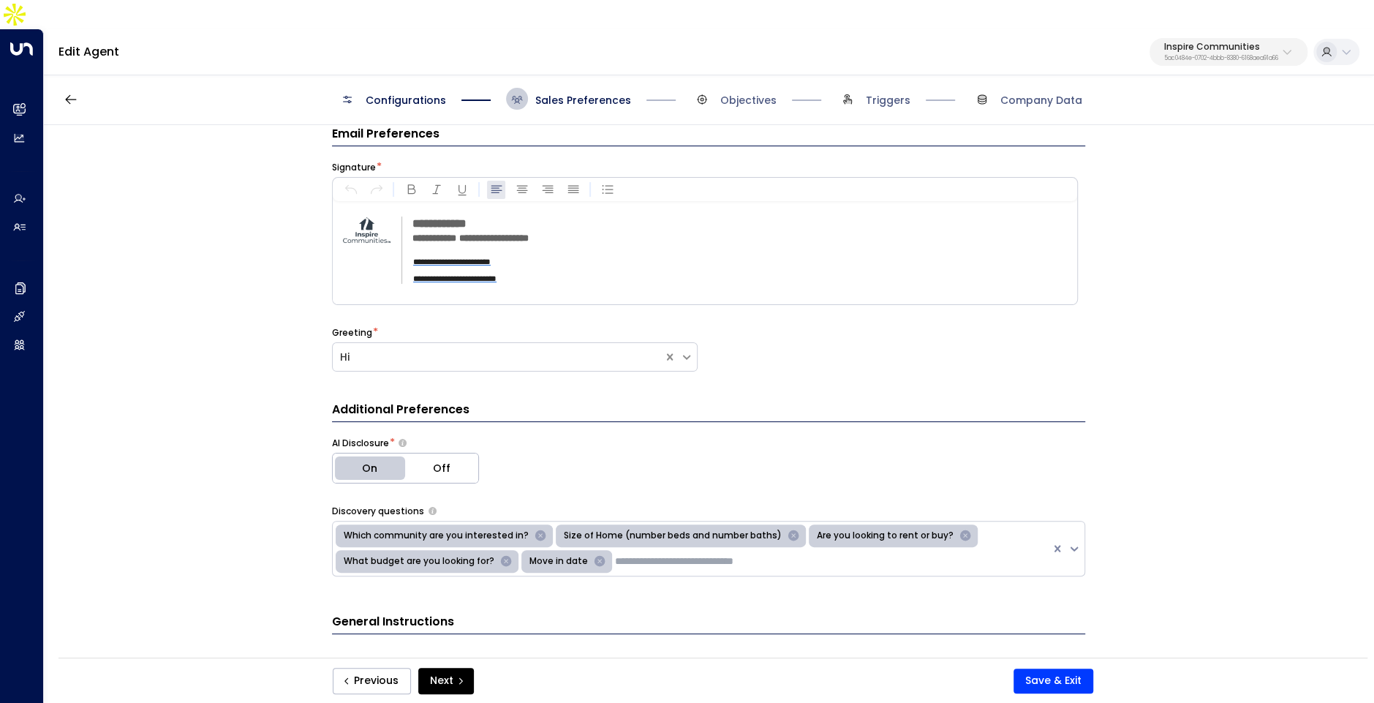
click at [729, 88] on span "Objectives" at bounding box center [734, 99] width 86 height 22
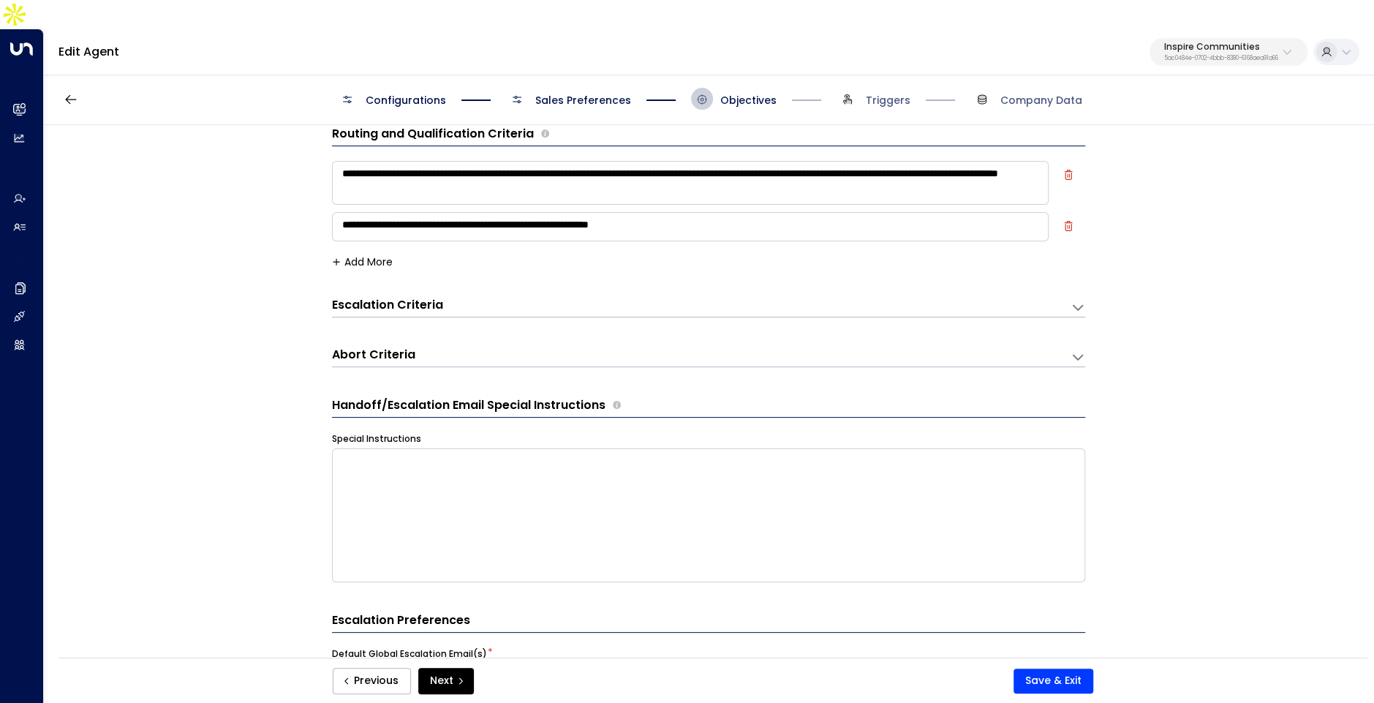
click at [533, 297] on div "Escalation Criteria Reset" at bounding box center [708, 307] width 753 height 20
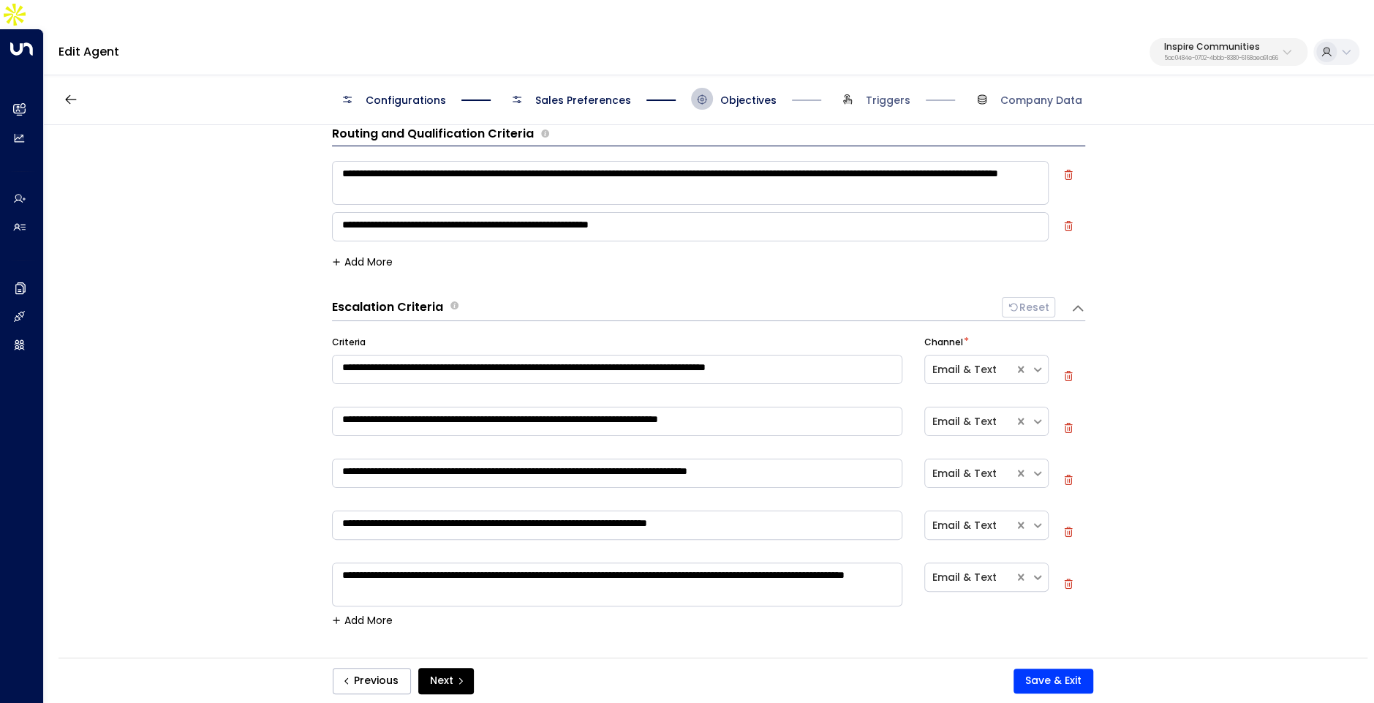
scroll to position [59, 0]
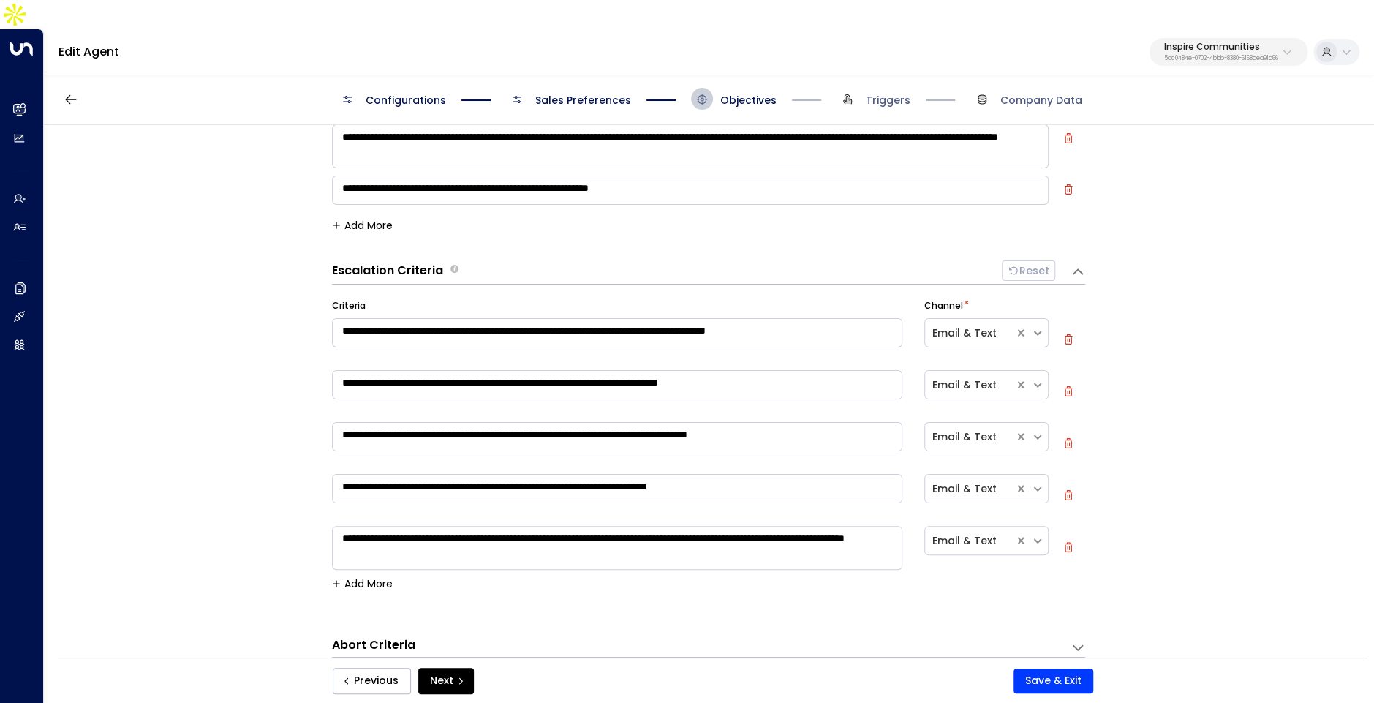
click at [1067, 386] on icon "button" at bounding box center [1068, 391] width 10 height 10
type textarea "**********"
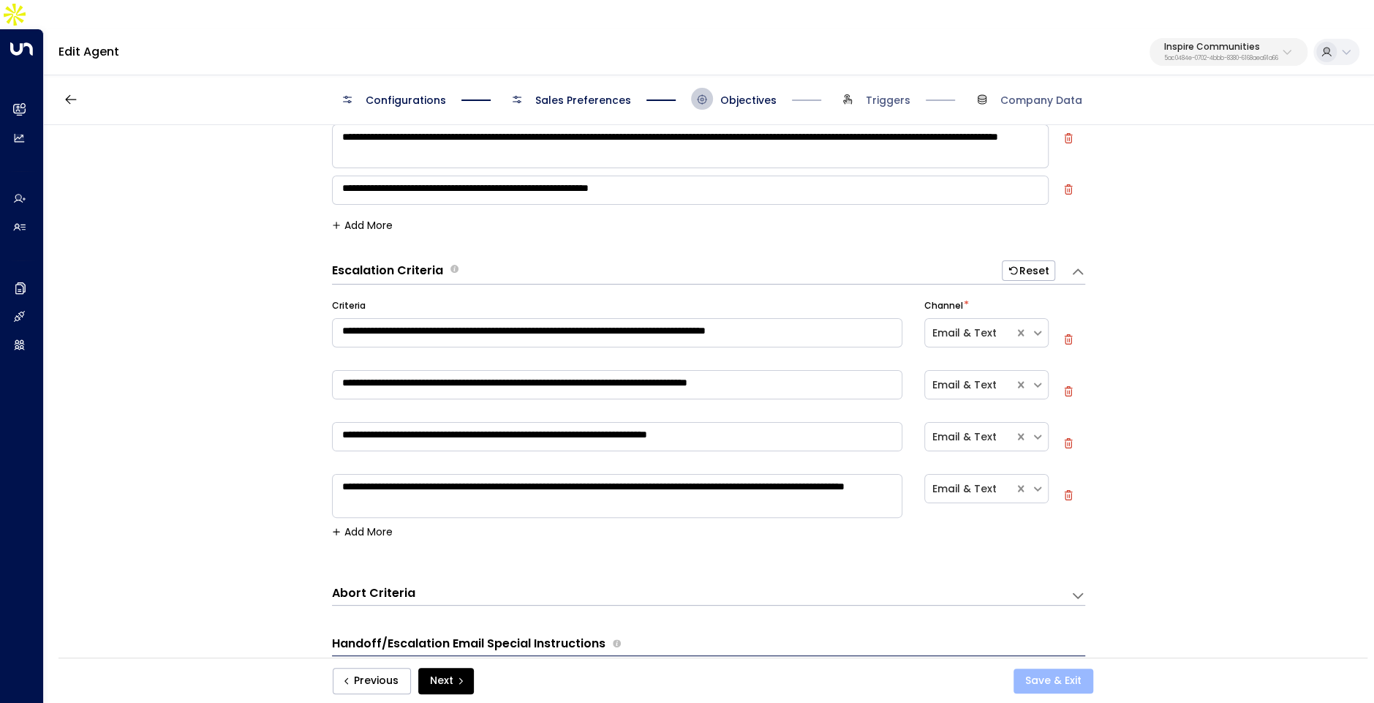
click at [1044, 679] on button "Save & Exit" at bounding box center [1054, 680] width 80 height 25
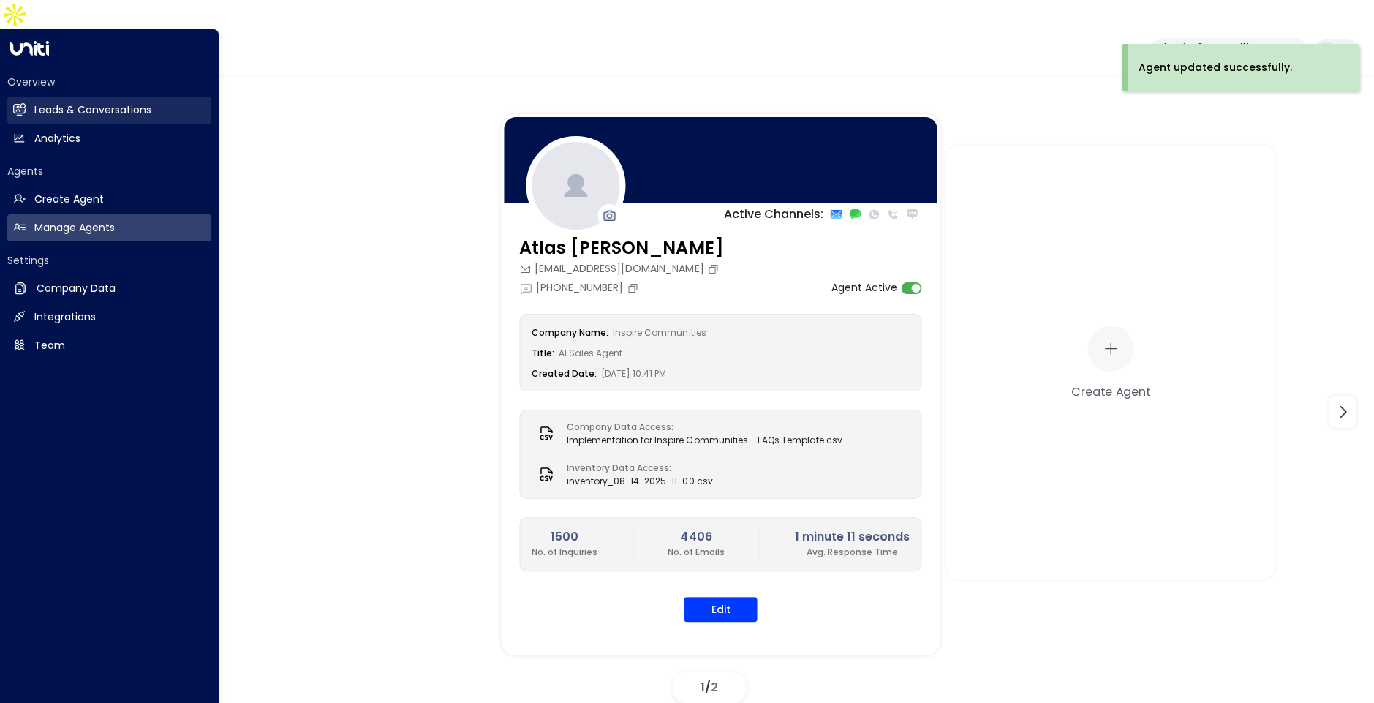
click at [33, 97] on link "Leads & Conversations Leads & Conversations" at bounding box center [109, 110] width 204 height 27
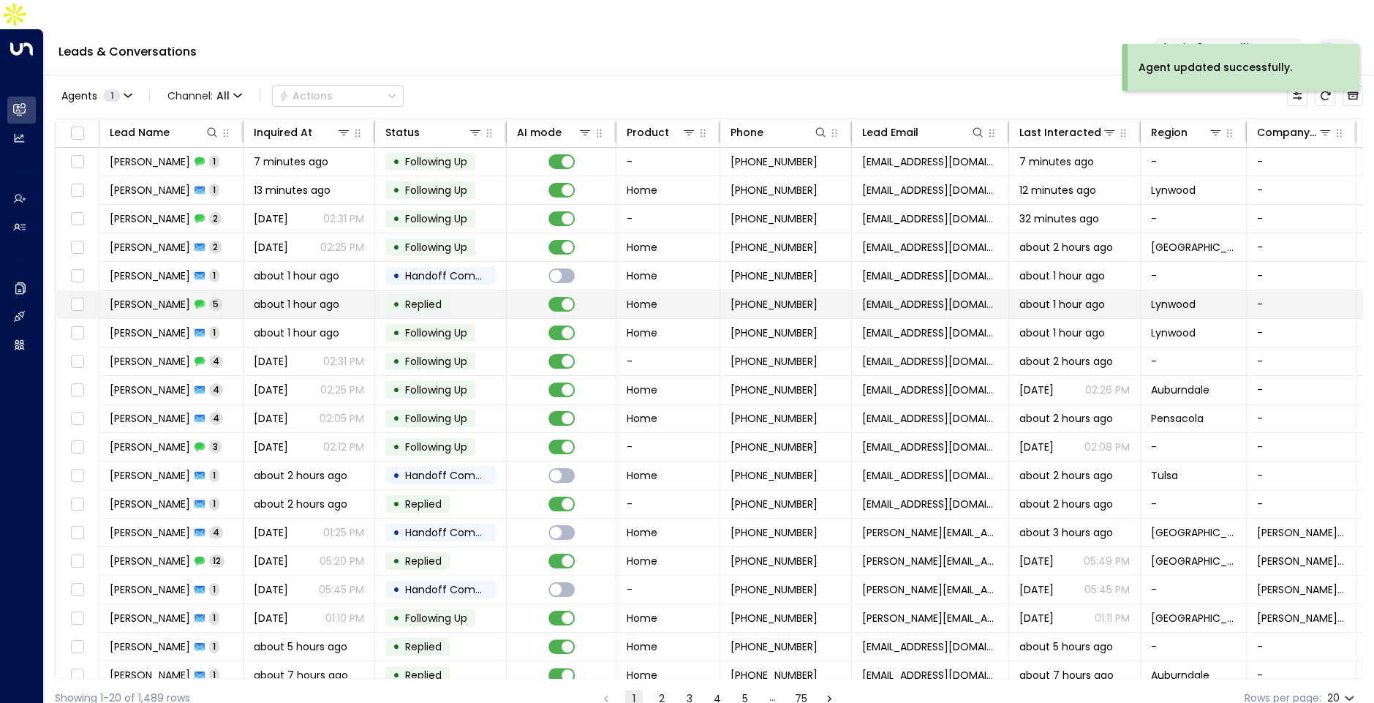
click at [320, 290] on td "about 1 hour ago" at bounding box center [310, 304] width 132 height 28
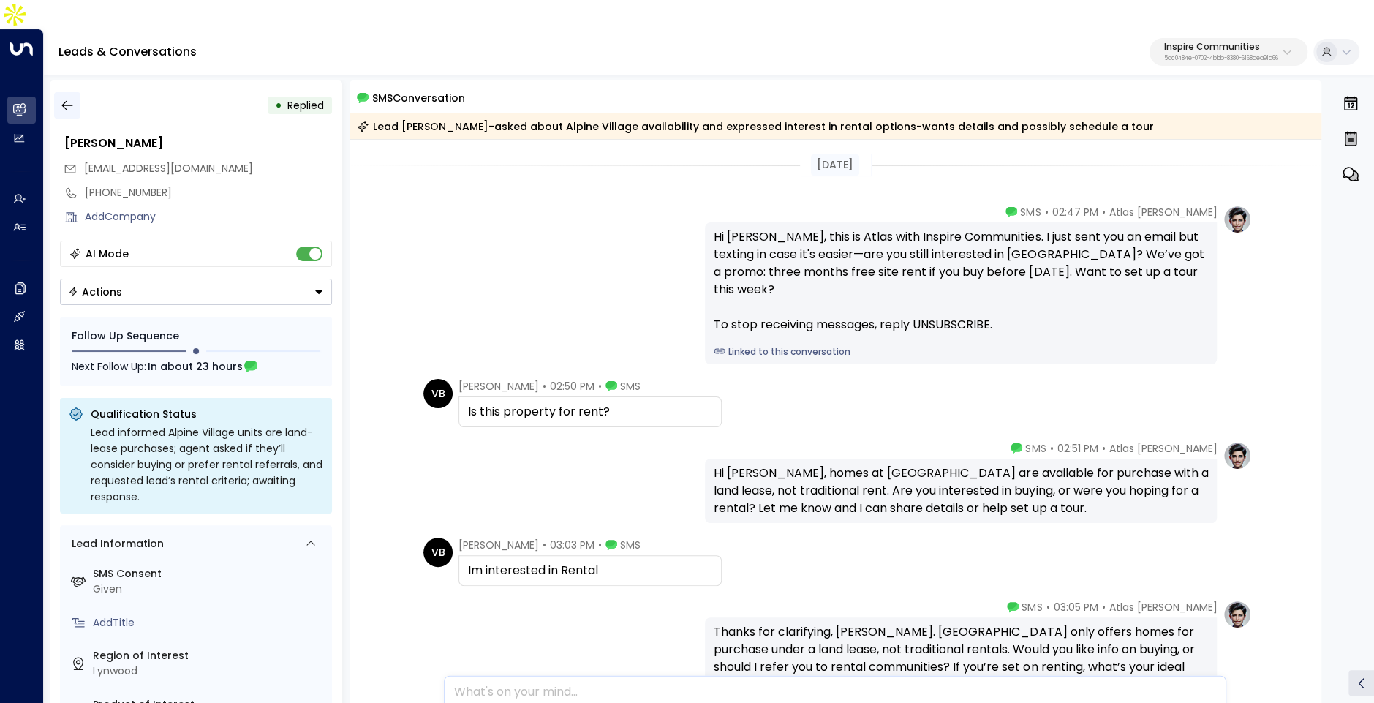
click at [68, 98] on icon "button" at bounding box center [67, 105] width 15 height 15
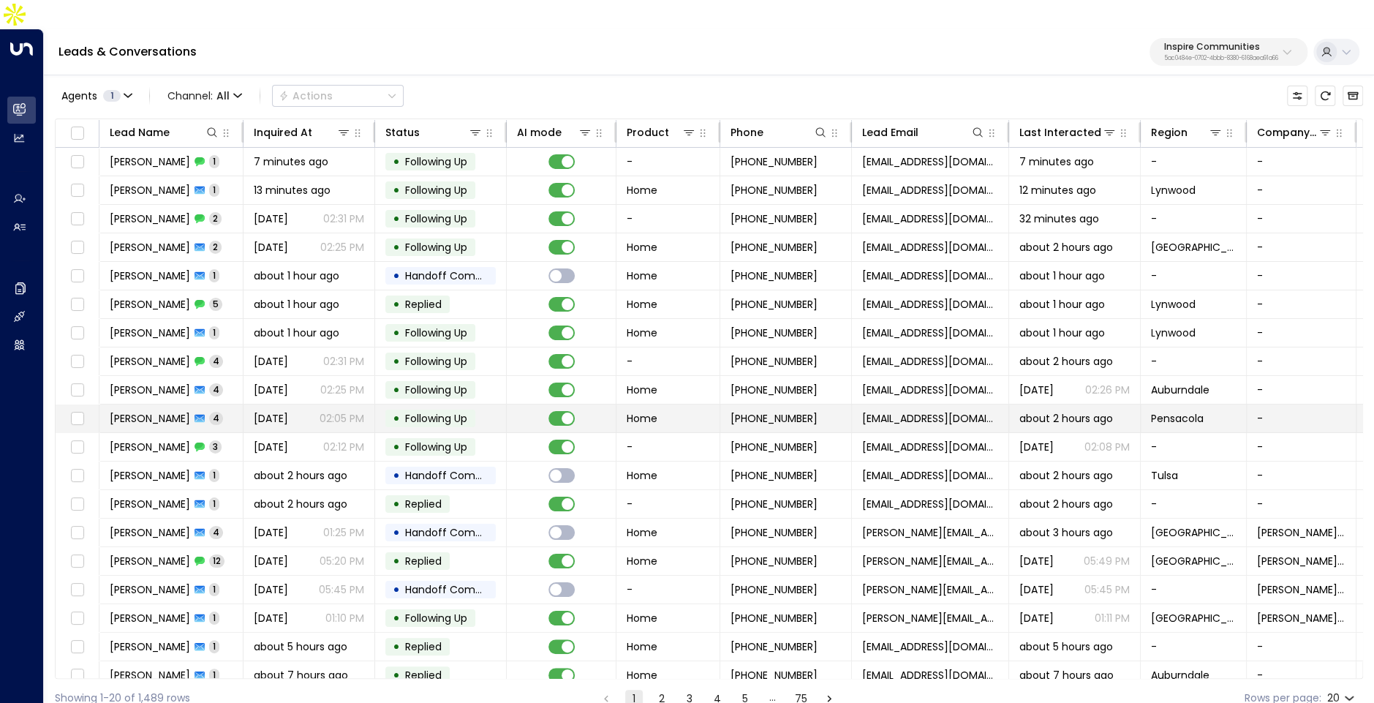
scroll to position [13, 0]
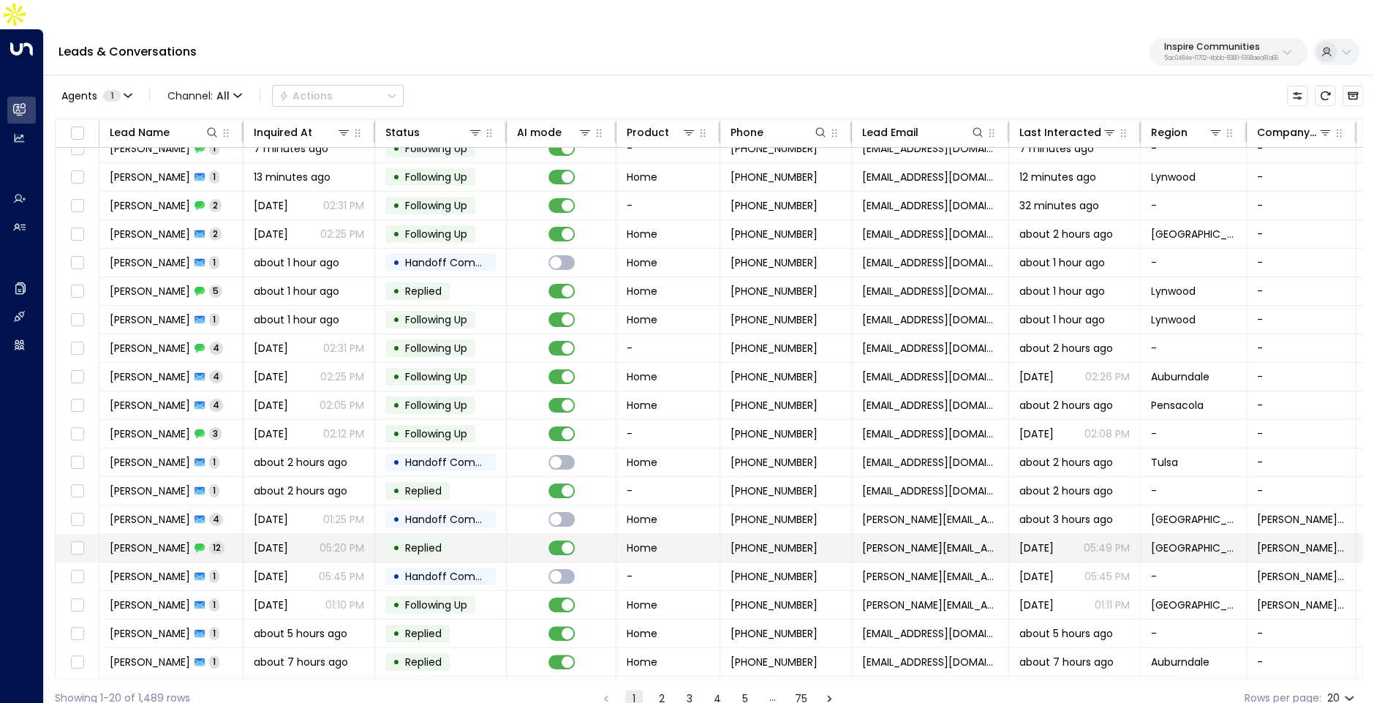
click at [331, 540] on p "05:20 PM" at bounding box center [342, 547] width 45 height 15
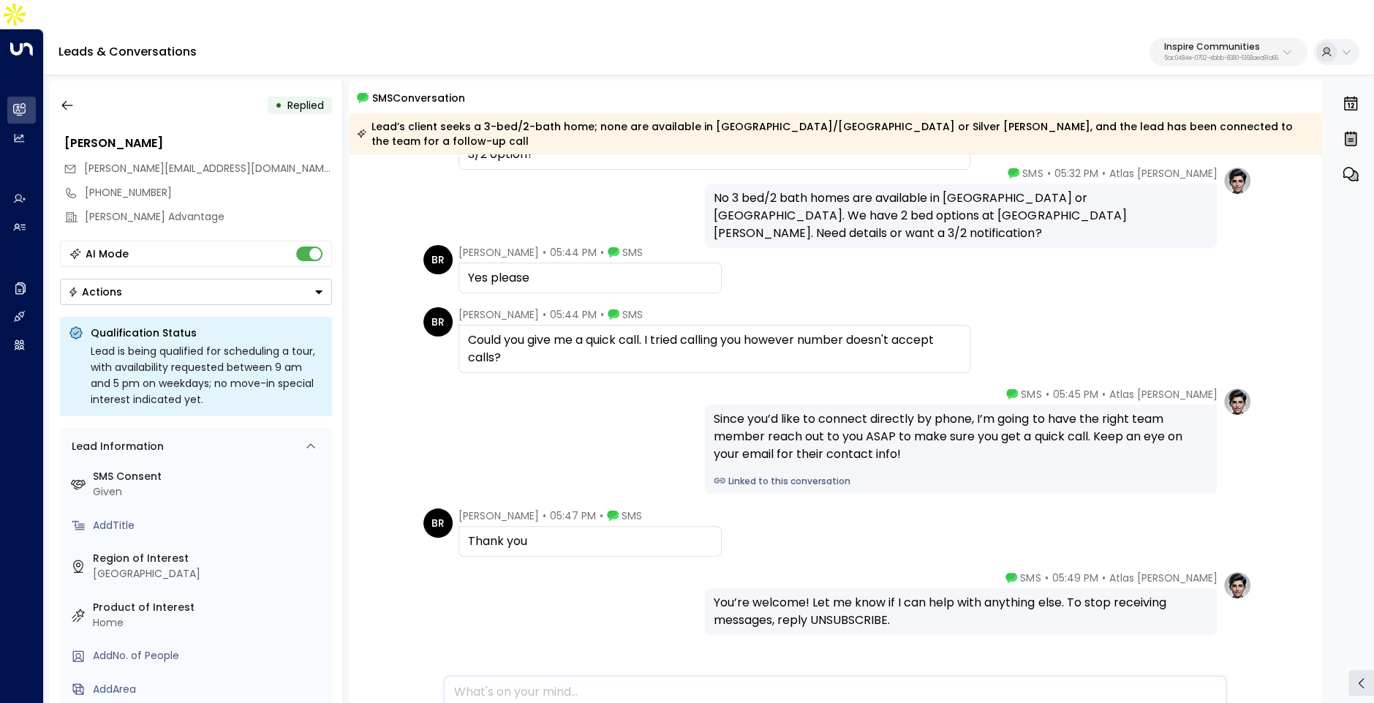
scroll to position [587, 0]
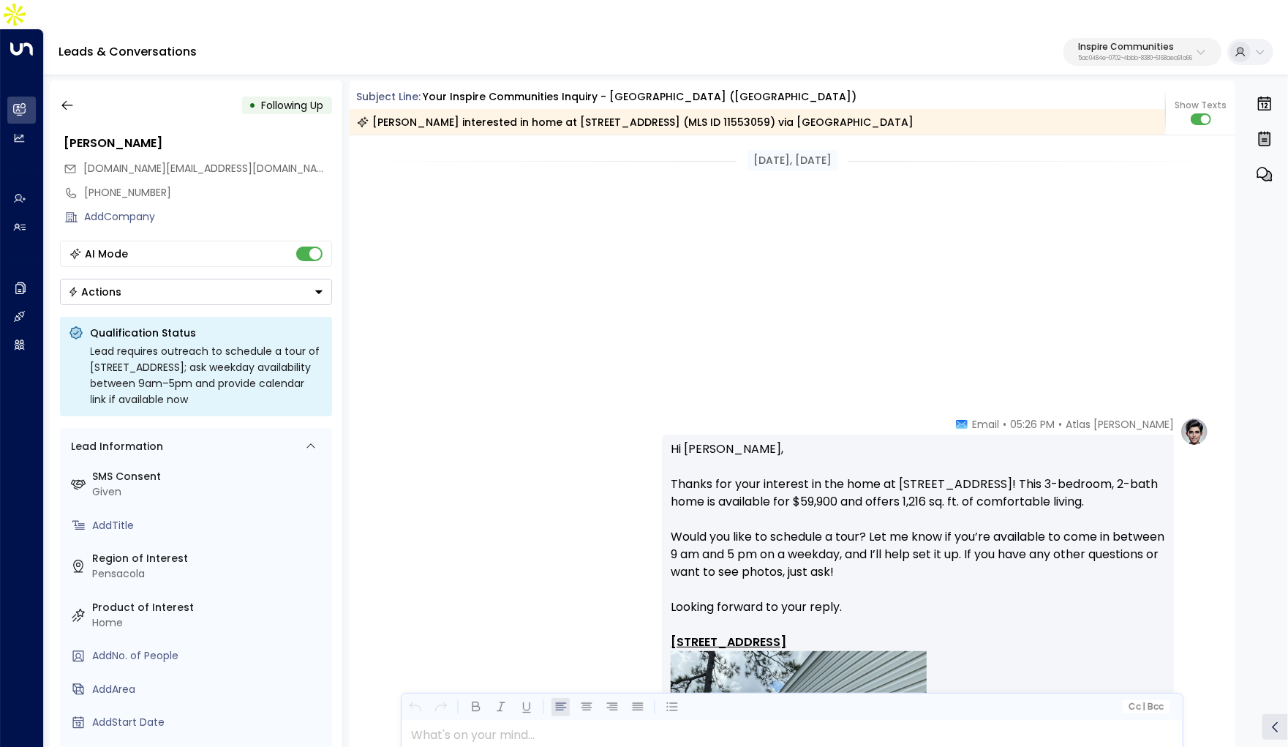
scroll to position [1412, 0]
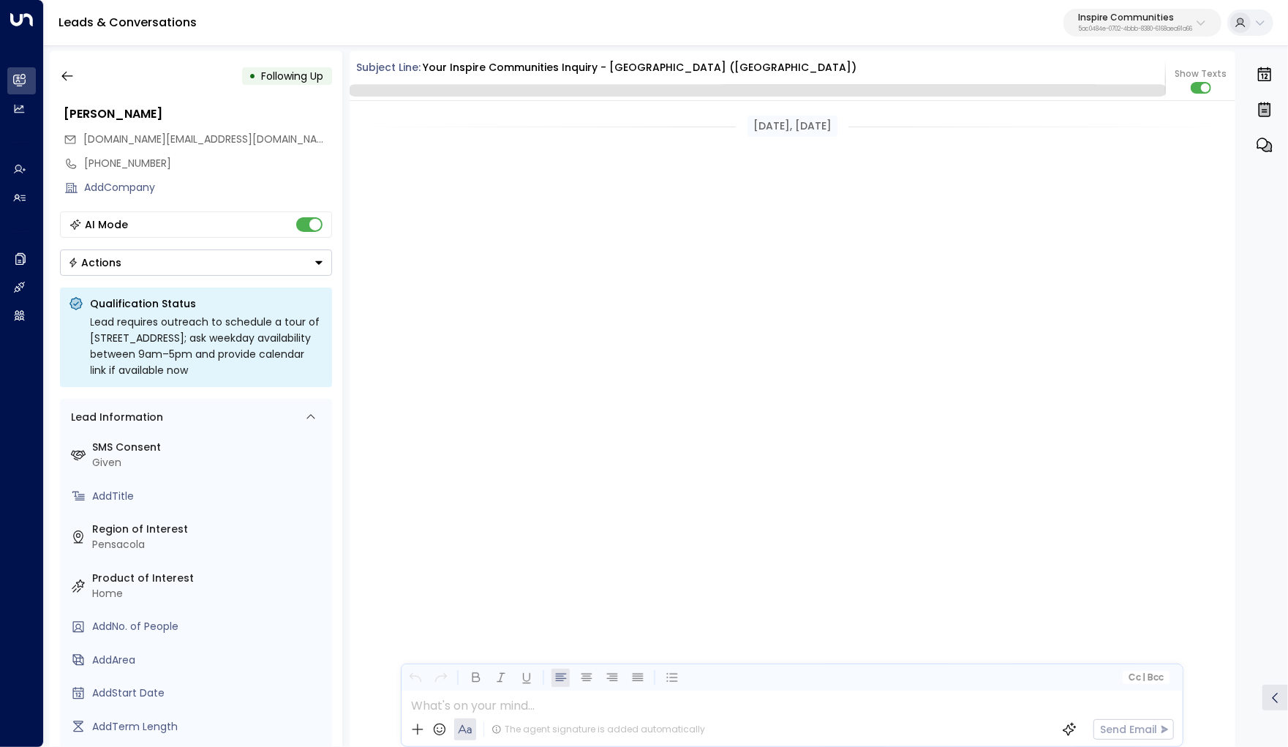
scroll to position [1332, 0]
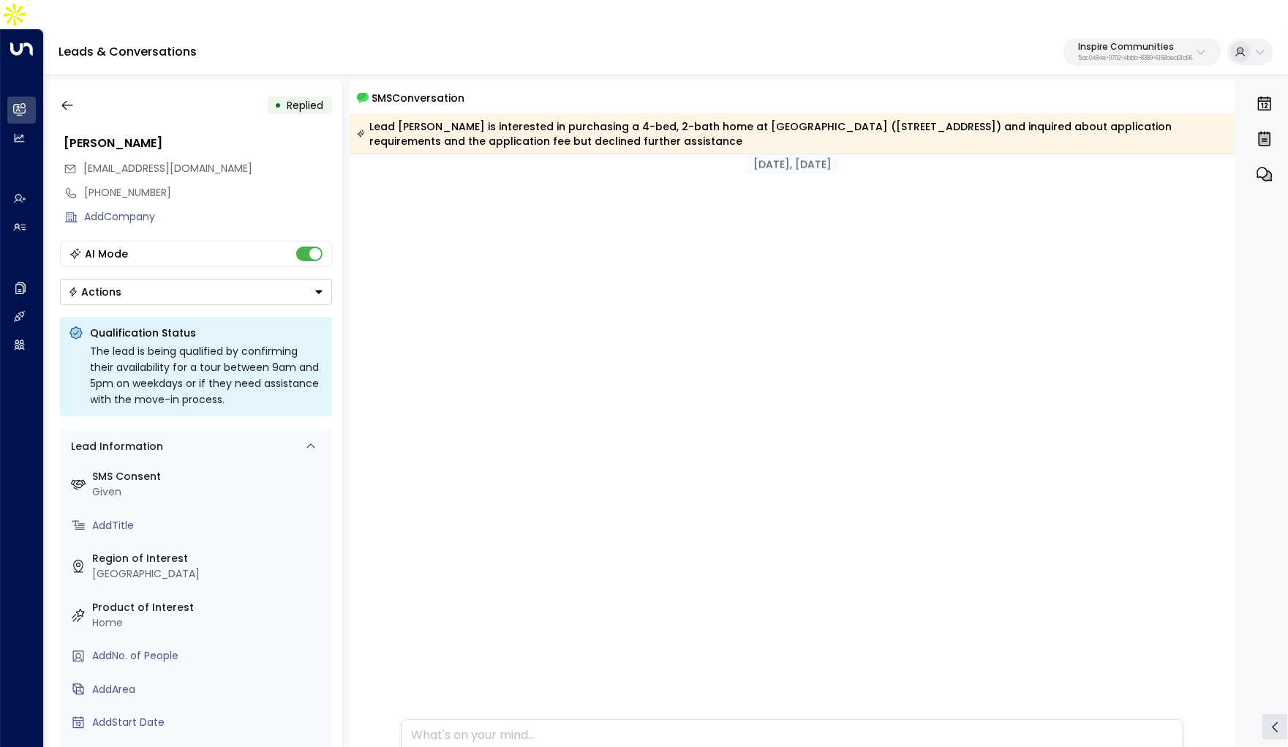
scroll to position [1675, 0]
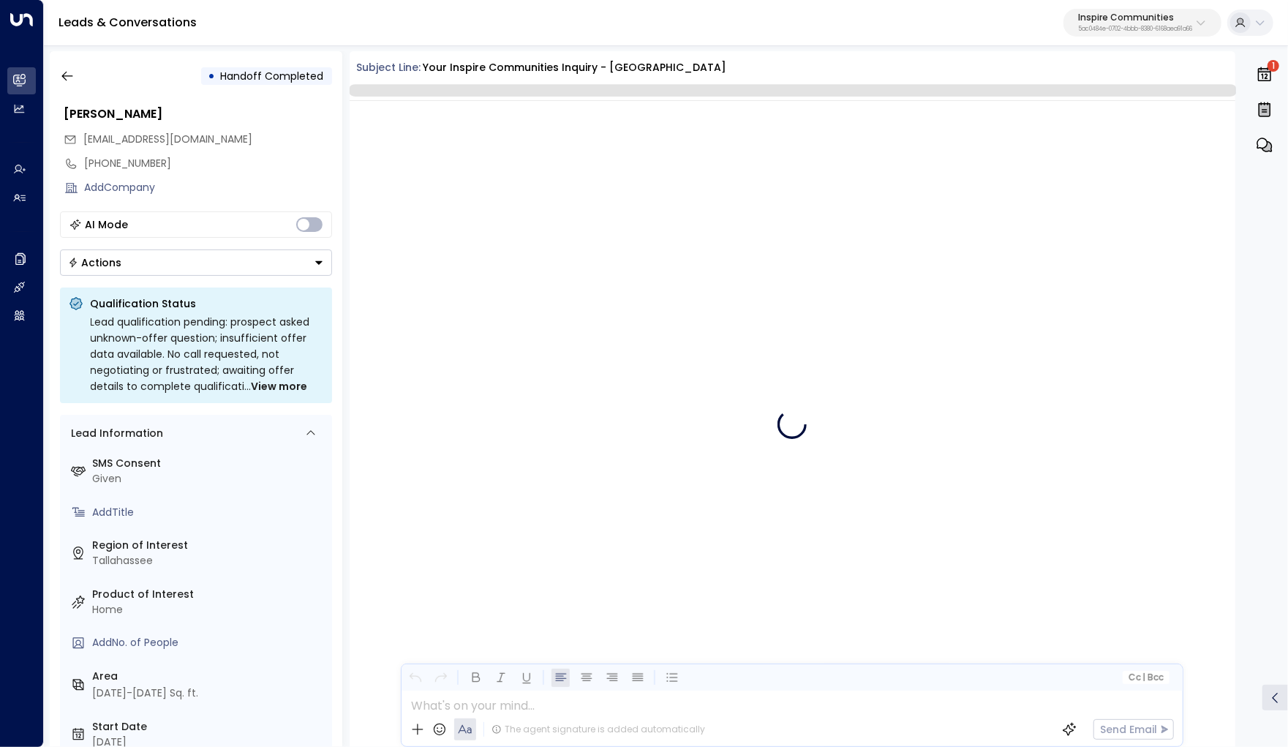
scroll to position [2846, 0]
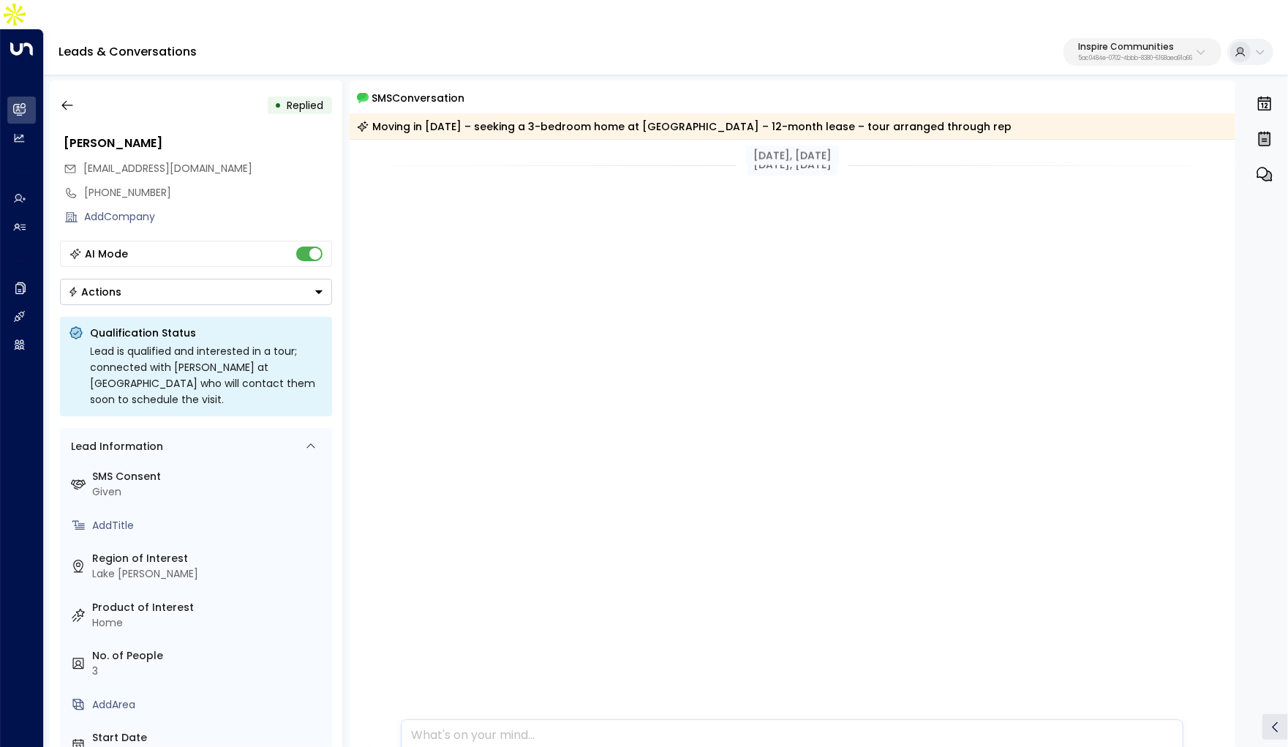
scroll to position [2497, 0]
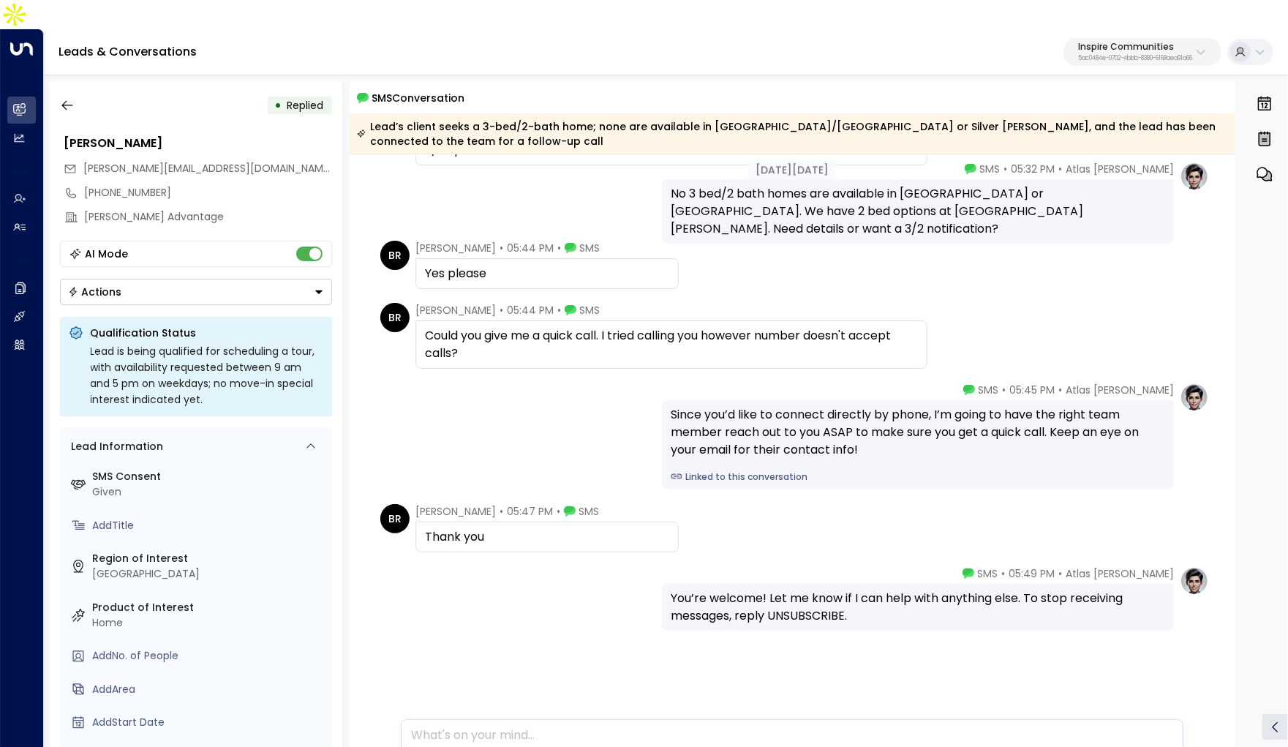
scroll to position [594, 0]
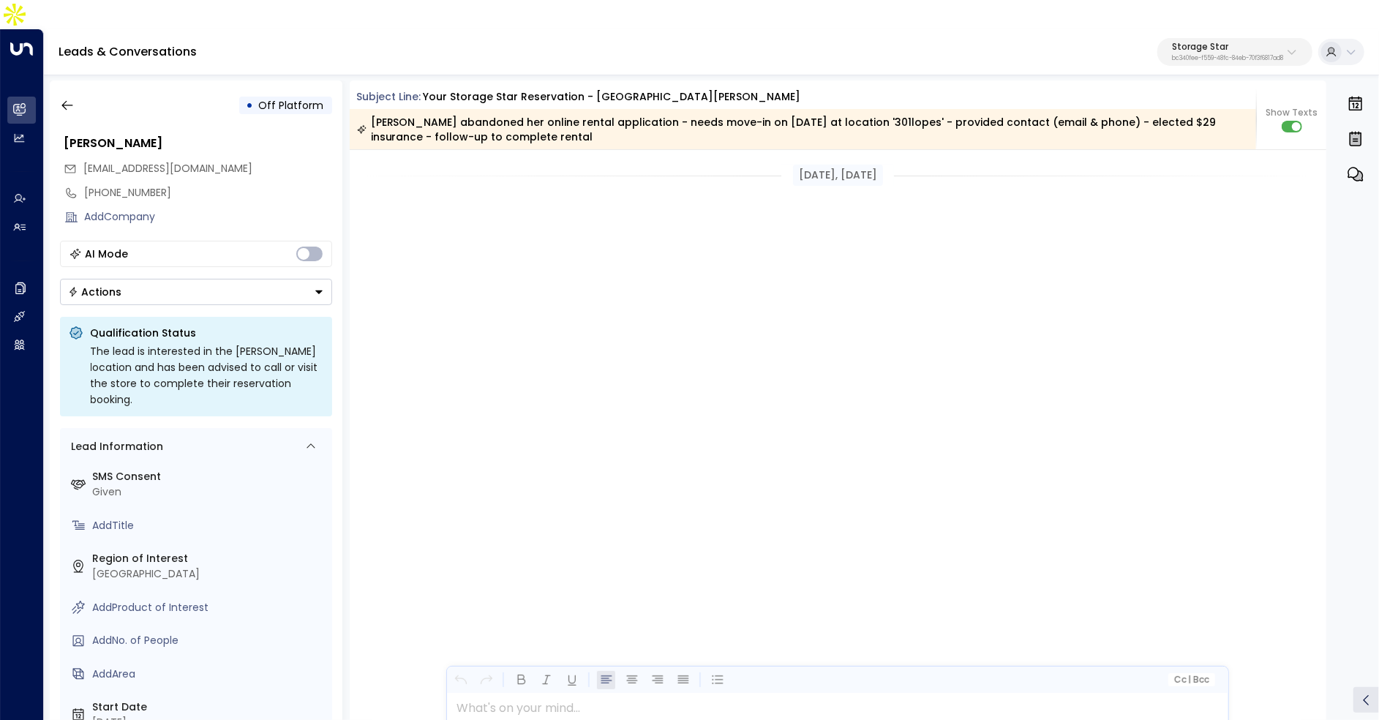
scroll to position [3408, 0]
